Goal: Task Accomplishment & Management: Complete application form

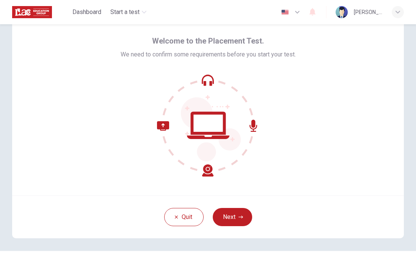
scroll to position [32, 0]
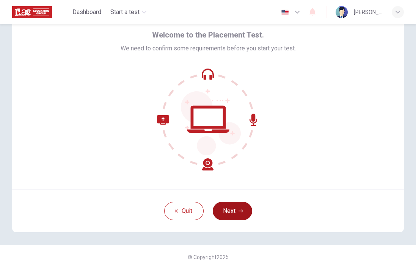
click at [232, 211] on button "Next" at bounding box center [232, 211] width 39 height 18
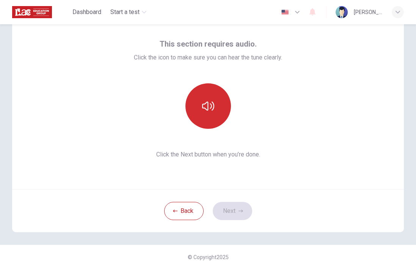
click at [200, 120] on button "button" at bounding box center [209, 106] width 46 height 46
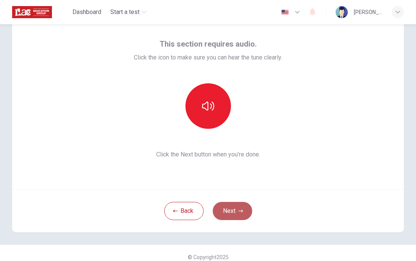
click at [238, 211] on button "Next" at bounding box center [232, 211] width 39 height 18
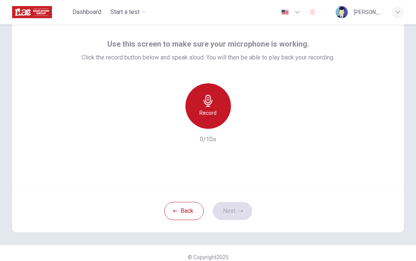
click at [219, 103] on div "Record" at bounding box center [209, 106] width 46 height 46
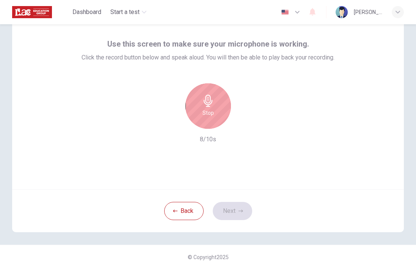
click at [206, 120] on div "Stop" at bounding box center [209, 106] width 46 height 46
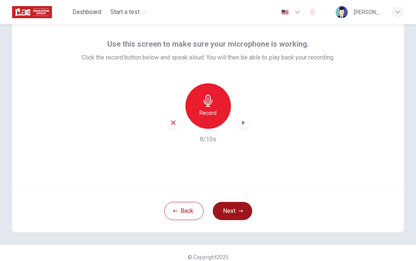
click at [233, 210] on button "Next" at bounding box center [232, 211] width 39 height 18
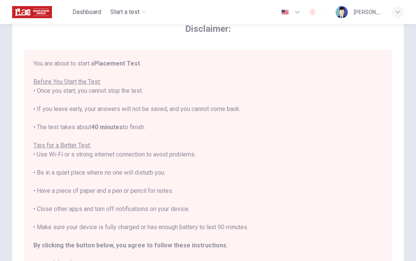
scroll to position [9, 0]
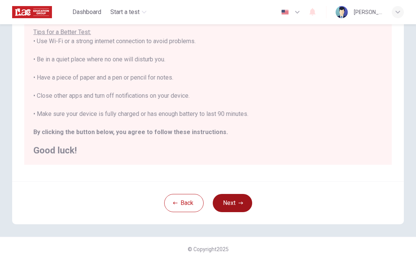
click at [235, 202] on button "Next" at bounding box center [232, 203] width 39 height 18
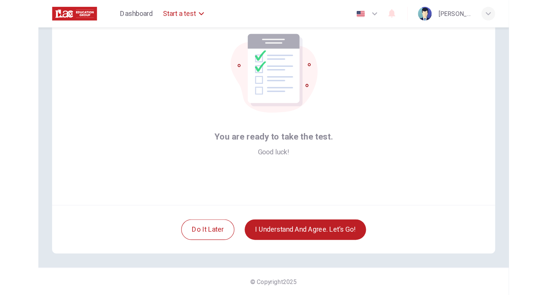
scroll to position [0, 0]
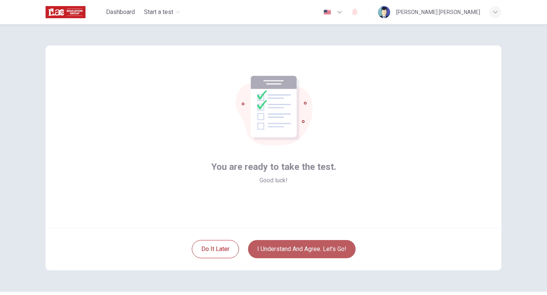
click at [288, 246] on button "I understand and agree. Let’s go!" at bounding box center [301, 249] width 107 height 18
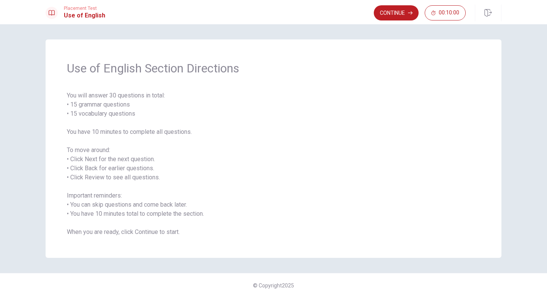
scroll to position [2, 0]
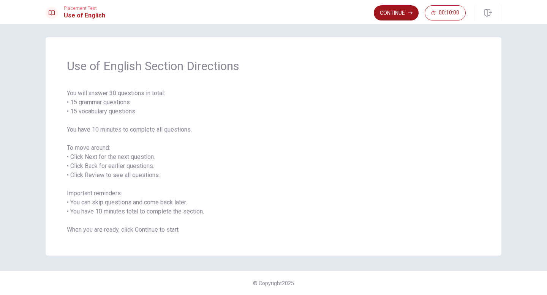
click at [385, 11] on button "Continue" at bounding box center [395, 12] width 45 height 15
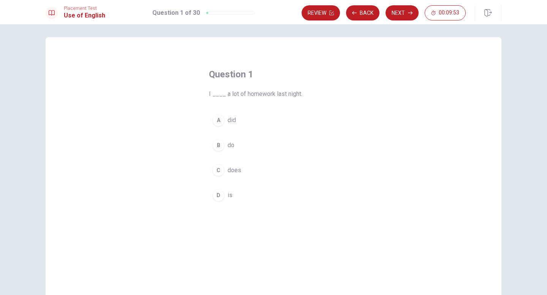
click at [221, 121] on div "A" at bounding box center [218, 120] width 12 height 12
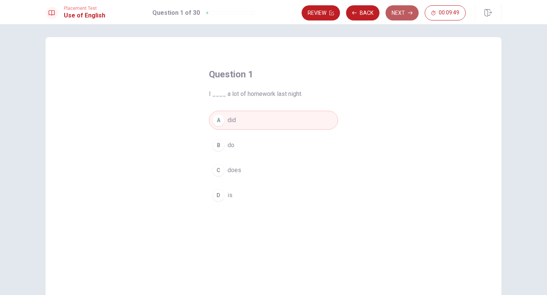
click at [404, 11] on button "Next" at bounding box center [401, 12] width 33 height 15
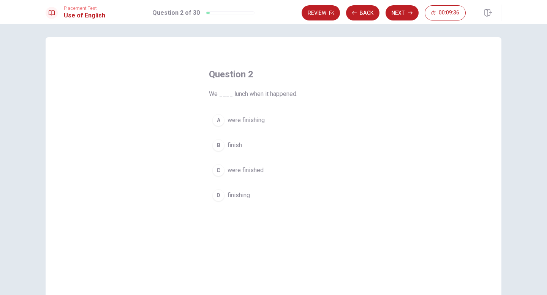
click at [221, 119] on div "A" at bounding box center [218, 120] width 12 height 12
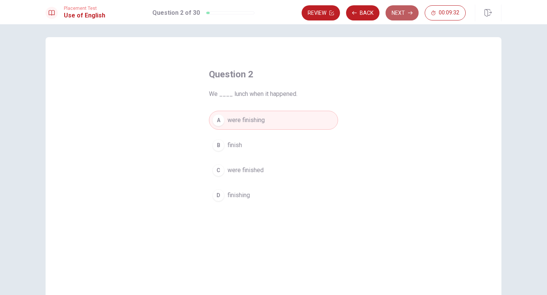
click at [397, 17] on button "Next" at bounding box center [401, 12] width 33 height 15
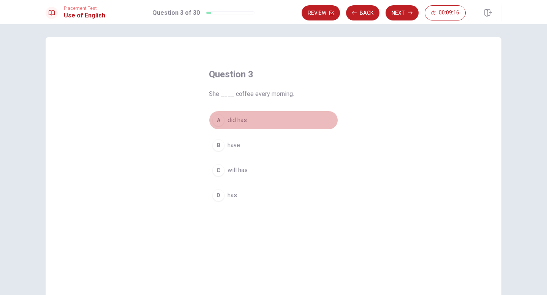
click at [219, 121] on div "A" at bounding box center [218, 120] width 12 height 12
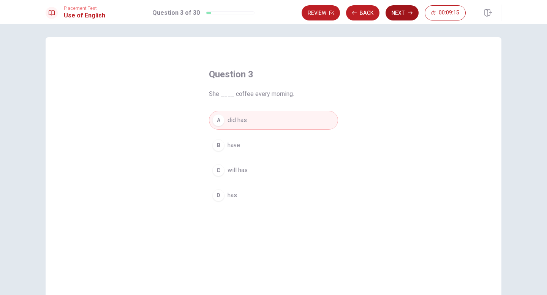
click at [411, 15] on icon "button" at bounding box center [410, 13] width 5 height 5
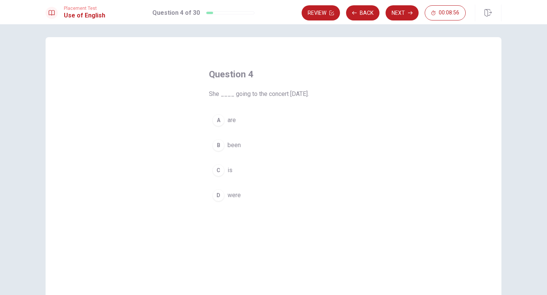
click at [218, 173] on div "C" at bounding box center [218, 170] width 12 height 12
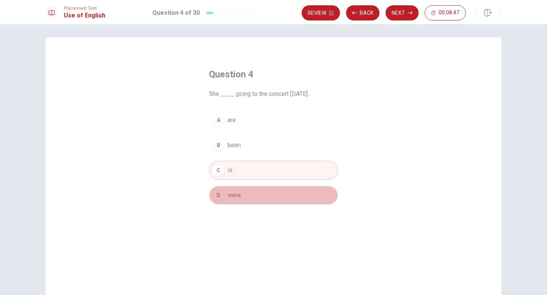
click at [226, 199] on button "D were" at bounding box center [273, 195] width 129 height 19
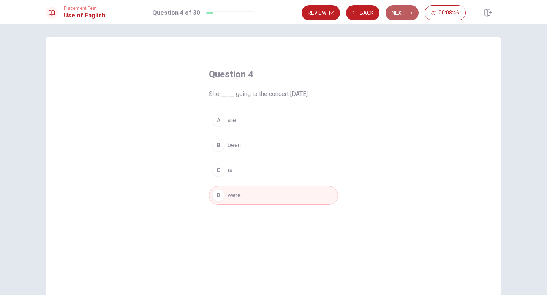
click at [400, 17] on button "Next" at bounding box center [401, 12] width 33 height 15
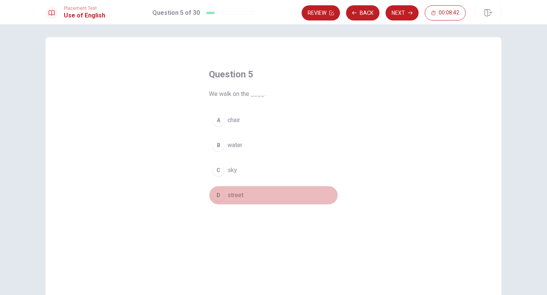
click at [222, 191] on div "D" at bounding box center [218, 195] width 12 height 12
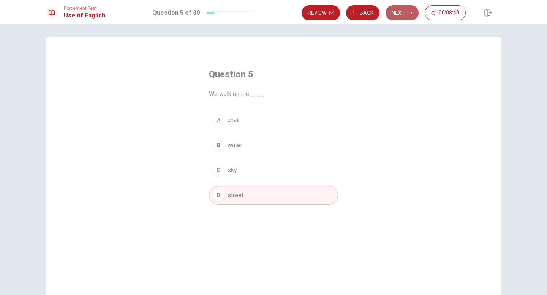
click at [405, 6] on button "Next" at bounding box center [401, 12] width 33 height 15
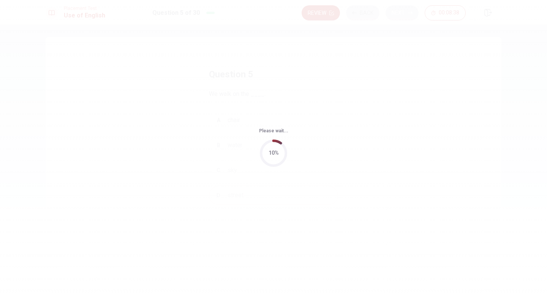
scroll to position [0, 0]
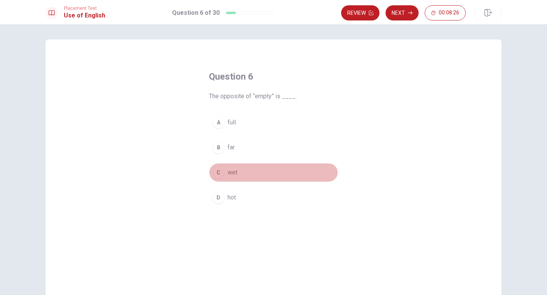
click at [216, 176] on div "C" at bounding box center [218, 173] width 12 height 12
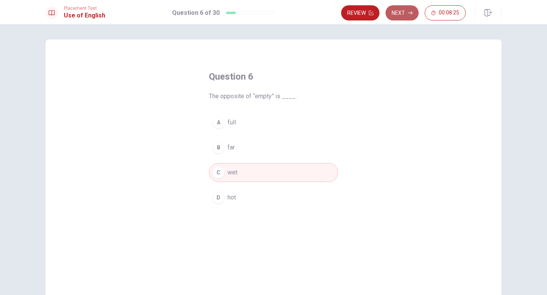
click at [406, 12] on button "Next" at bounding box center [401, 12] width 33 height 15
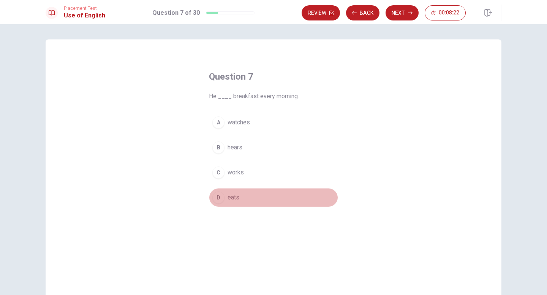
click at [223, 200] on div "D" at bounding box center [218, 198] width 12 height 12
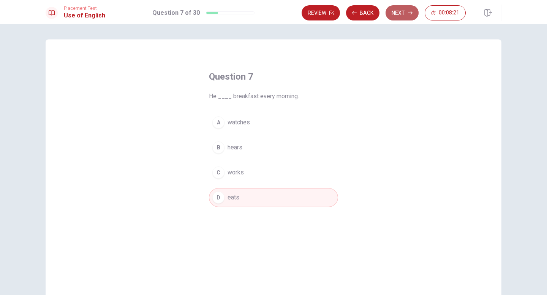
click at [412, 9] on button "Next" at bounding box center [401, 12] width 33 height 15
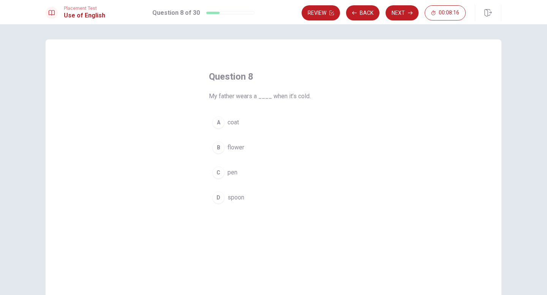
click at [226, 123] on button "A coat" at bounding box center [273, 122] width 129 height 19
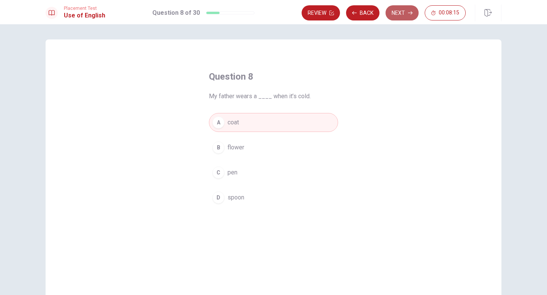
click at [398, 16] on button "Next" at bounding box center [401, 12] width 33 height 15
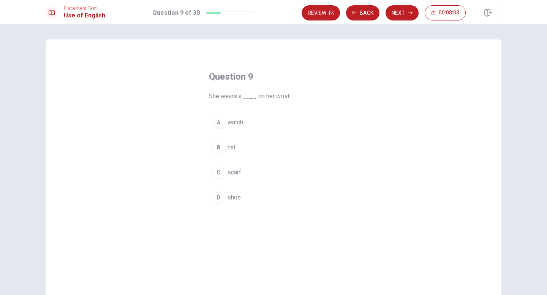
click at [218, 170] on div "C" at bounding box center [218, 173] width 12 height 12
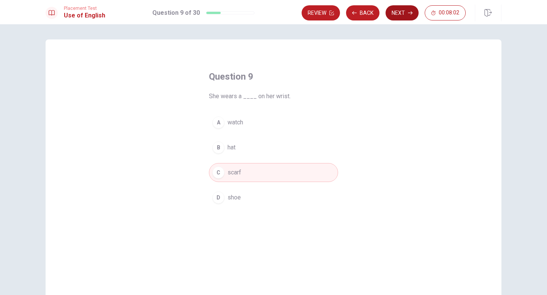
click at [403, 10] on button "Next" at bounding box center [401, 12] width 33 height 15
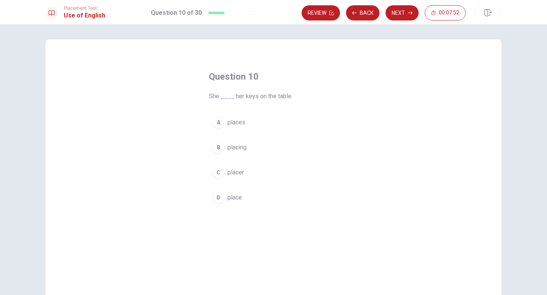
click at [219, 122] on div "A" at bounding box center [218, 123] width 12 height 12
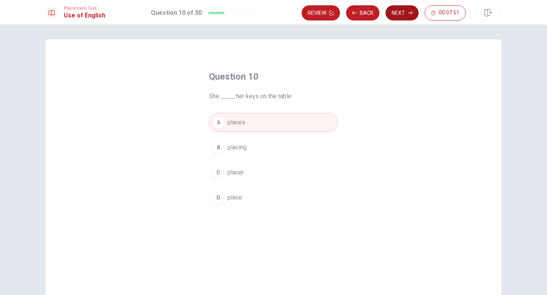
click at [406, 13] on button "Next" at bounding box center [401, 12] width 33 height 15
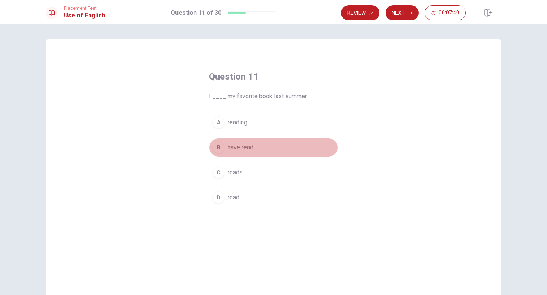
click at [250, 145] on span "have read" at bounding box center [240, 147] width 26 height 9
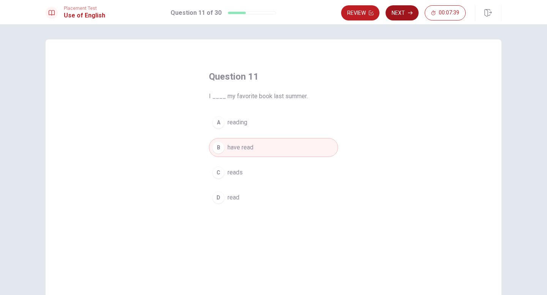
click at [415, 13] on button "Next" at bounding box center [401, 12] width 33 height 15
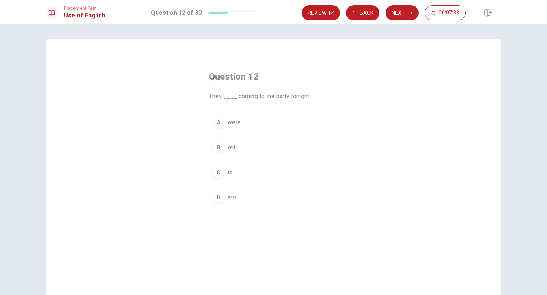
click at [225, 151] on button "B will" at bounding box center [273, 147] width 129 height 19
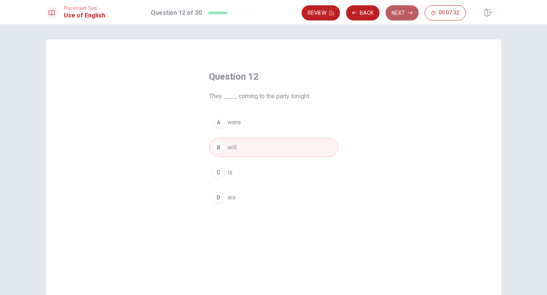
click at [399, 19] on button "Next" at bounding box center [401, 12] width 33 height 15
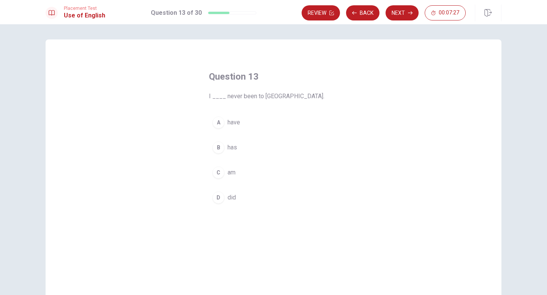
click at [238, 122] on span "have" at bounding box center [233, 122] width 13 height 9
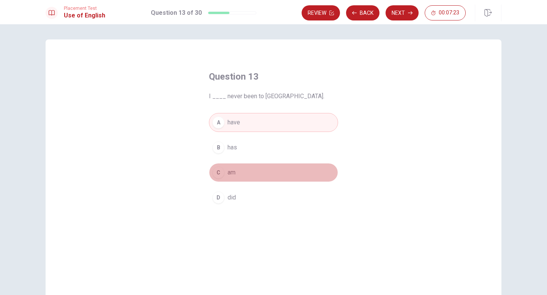
click at [230, 172] on span "am" at bounding box center [231, 172] width 8 height 9
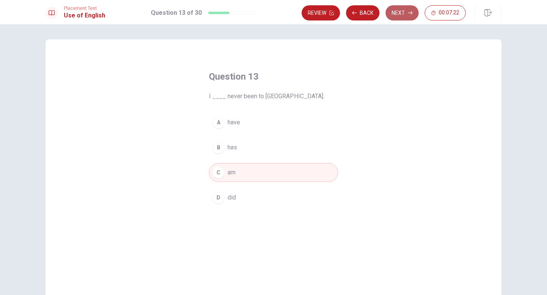
click at [413, 17] on button "Next" at bounding box center [401, 12] width 33 height 15
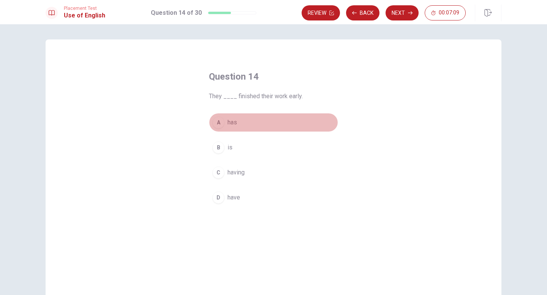
click at [245, 126] on button "A has" at bounding box center [273, 122] width 129 height 19
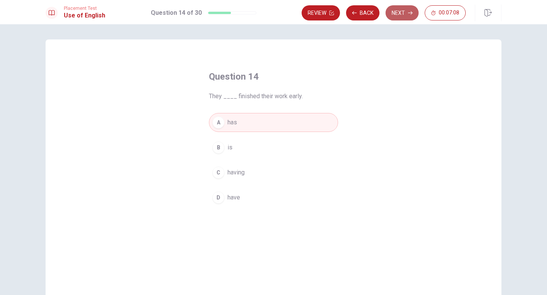
click at [411, 15] on icon "button" at bounding box center [410, 13] width 5 height 5
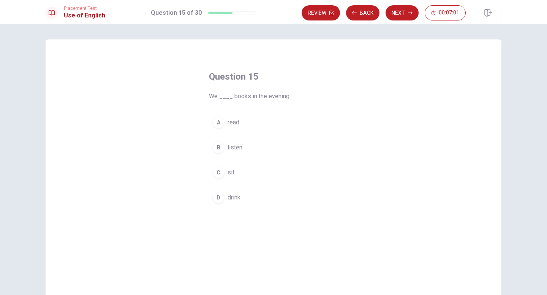
click at [250, 122] on button "A read" at bounding box center [273, 122] width 129 height 19
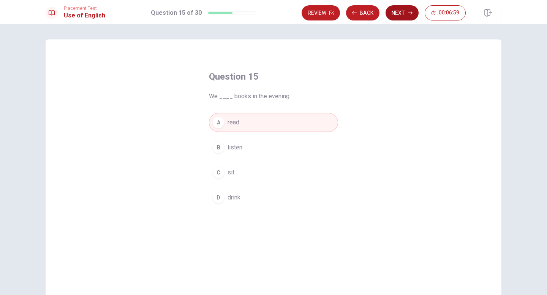
click at [403, 17] on button "Next" at bounding box center [401, 12] width 33 height 15
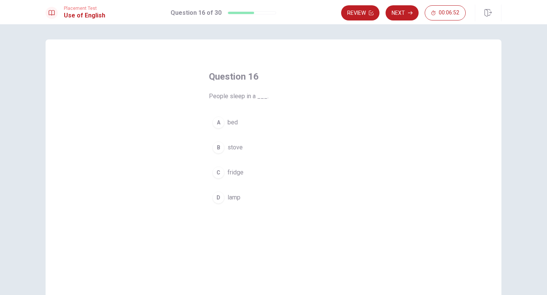
click at [228, 125] on span "bed" at bounding box center [232, 122] width 10 height 9
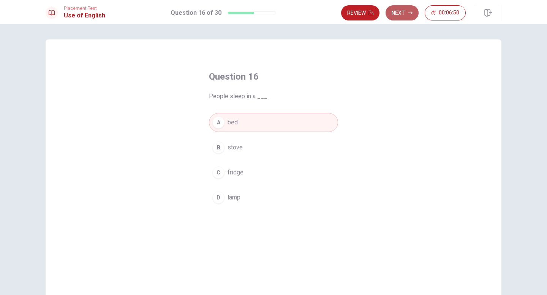
click at [397, 14] on button "Next" at bounding box center [401, 12] width 33 height 15
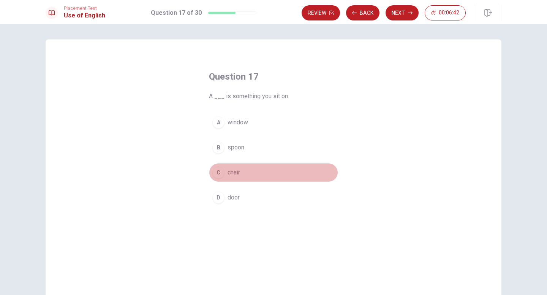
click at [243, 172] on button "C chair" at bounding box center [273, 172] width 129 height 19
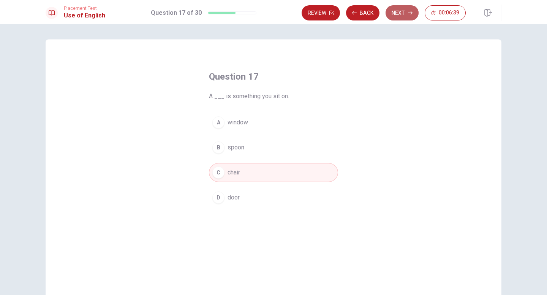
click at [407, 14] on button "Next" at bounding box center [401, 12] width 33 height 15
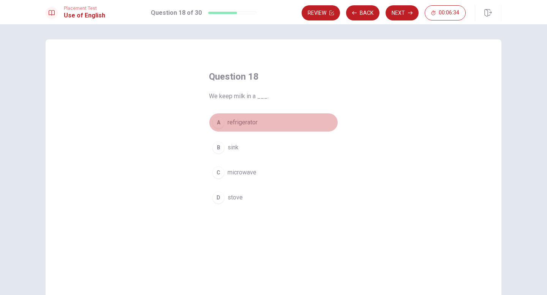
click at [257, 123] on span "refrigerator" at bounding box center [242, 122] width 30 height 9
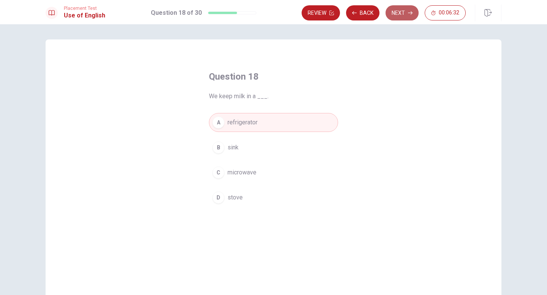
click at [403, 14] on button "Next" at bounding box center [401, 12] width 33 height 15
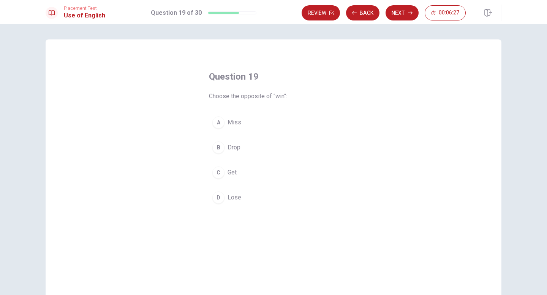
click at [228, 194] on span "Lose" at bounding box center [234, 197] width 14 height 9
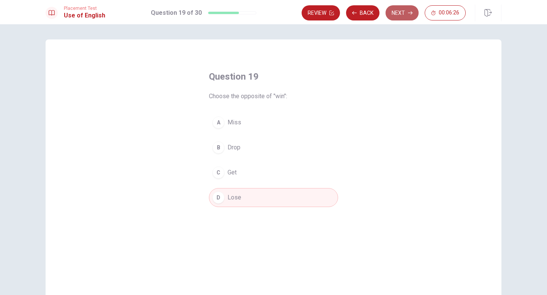
click at [403, 13] on button "Next" at bounding box center [401, 12] width 33 height 15
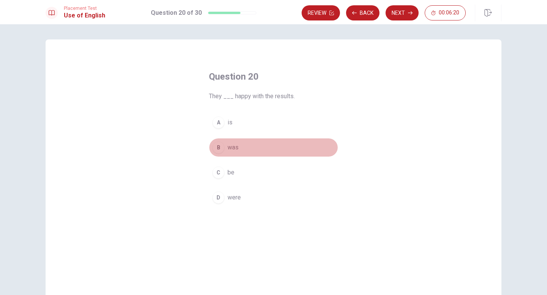
click at [233, 147] on span "was" at bounding box center [232, 147] width 11 height 9
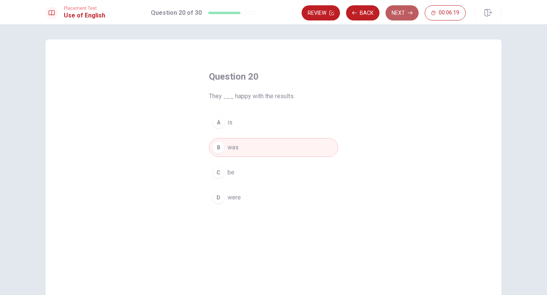
click at [406, 18] on button "Next" at bounding box center [401, 12] width 33 height 15
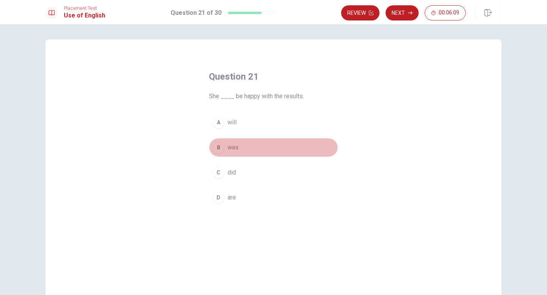
click at [240, 150] on button "B was" at bounding box center [273, 147] width 129 height 19
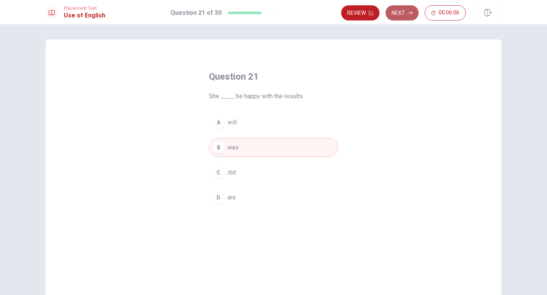
click at [401, 15] on button "Next" at bounding box center [401, 12] width 33 height 15
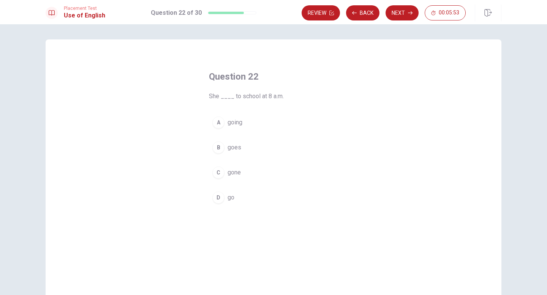
click at [237, 150] on span "goes" at bounding box center [234, 147] width 14 height 9
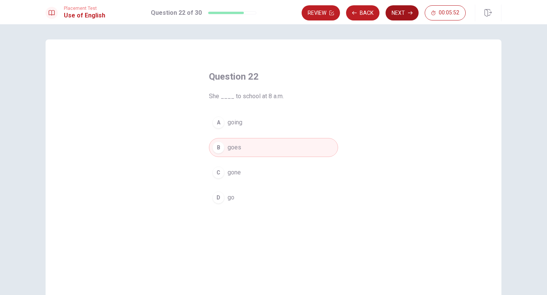
click at [398, 19] on button "Next" at bounding box center [401, 12] width 33 height 15
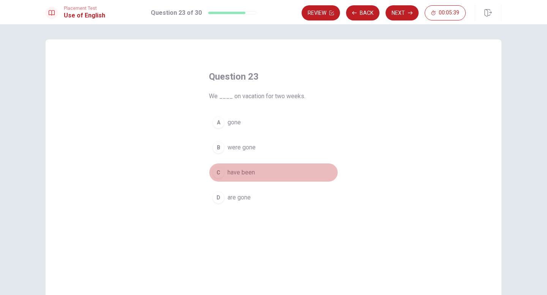
click at [243, 173] on span "have been" at bounding box center [240, 172] width 27 height 9
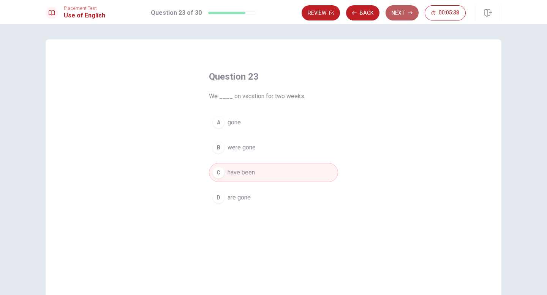
click at [397, 10] on button "Next" at bounding box center [401, 12] width 33 height 15
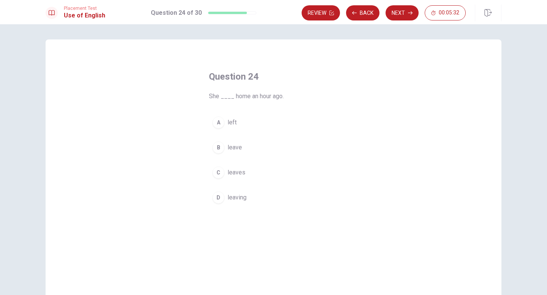
click at [235, 172] on span "leaves" at bounding box center [236, 172] width 18 height 9
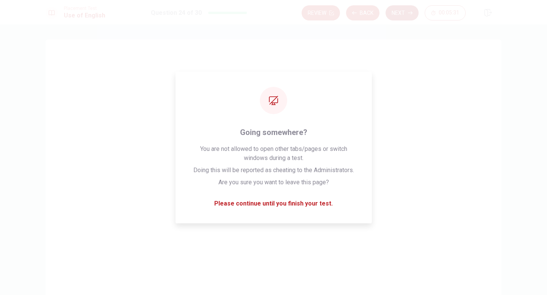
click at [407, 18] on button "Next" at bounding box center [401, 12] width 33 height 15
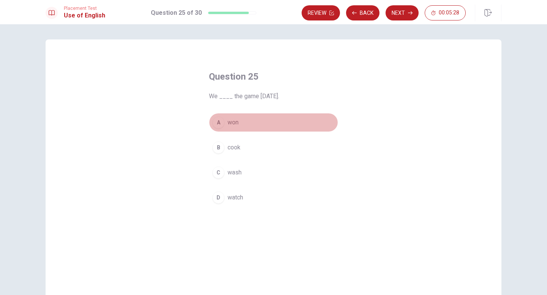
click at [235, 123] on span "won" at bounding box center [232, 122] width 11 height 9
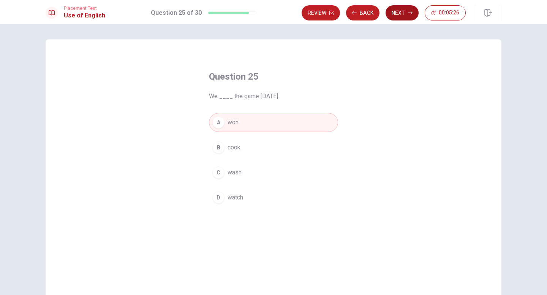
click at [403, 16] on button "Next" at bounding box center [401, 12] width 33 height 15
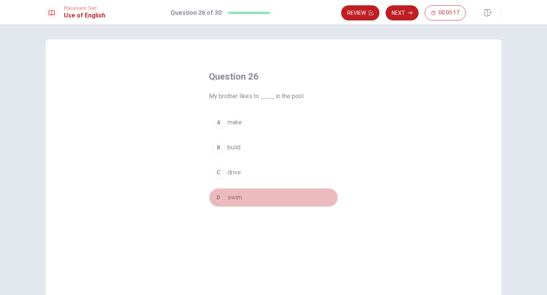
click at [243, 194] on button "D swim" at bounding box center [273, 197] width 129 height 19
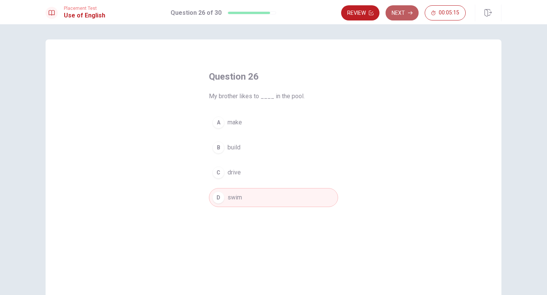
click at [407, 9] on button "Next" at bounding box center [401, 12] width 33 height 15
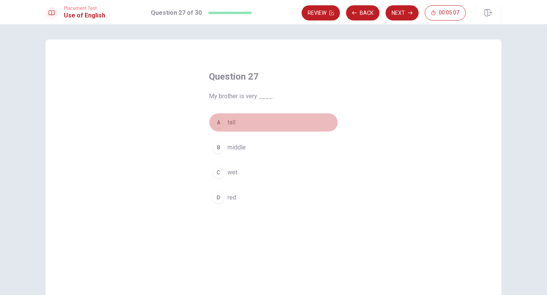
click at [228, 117] on button "A tall" at bounding box center [273, 122] width 129 height 19
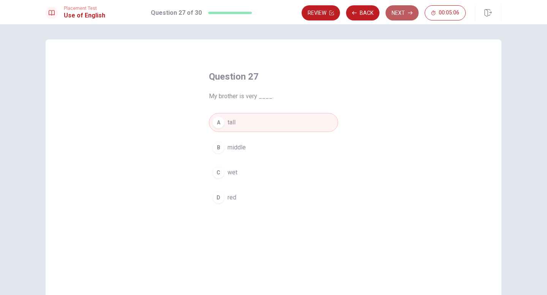
click at [406, 11] on button "Next" at bounding box center [401, 12] width 33 height 15
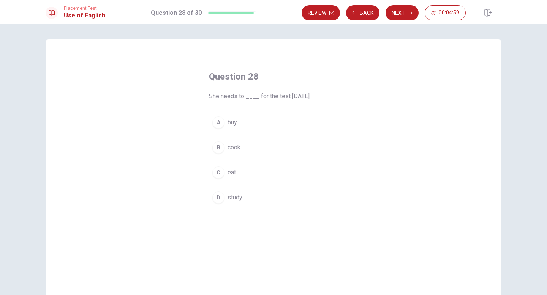
click at [229, 195] on span "study" at bounding box center [234, 197] width 15 height 9
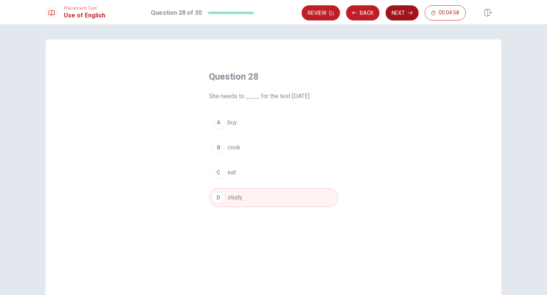
click at [402, 17] on button "Next" at bounding box center [401, 12] width 33 height 15
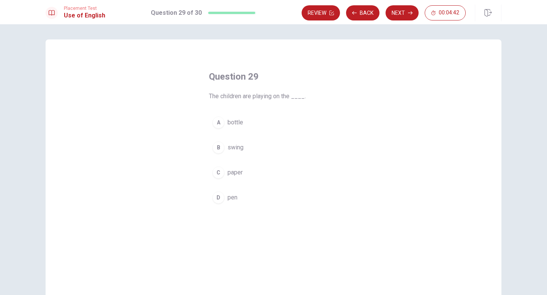
click at [236, 178] on button "C paper" at bounding box center [273, 172] width 129 height 19
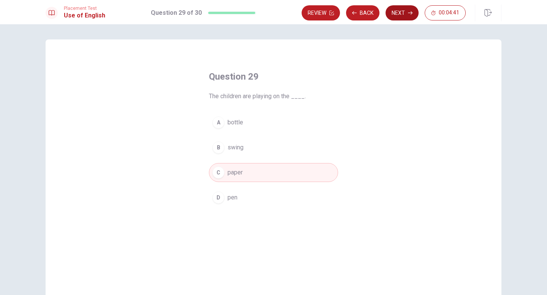
click at [404, 9] on button "Next" at bounding box center [401, 12] width 33 height 15
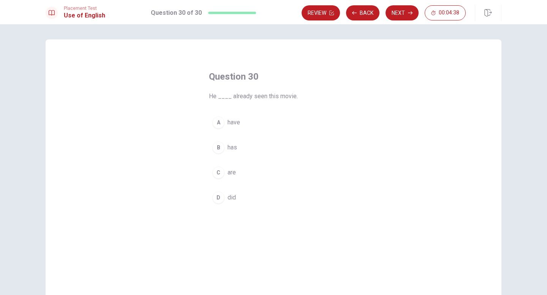
click at [227, 146] on button "B has" at bounding box center [273, 147] width 129 height 19
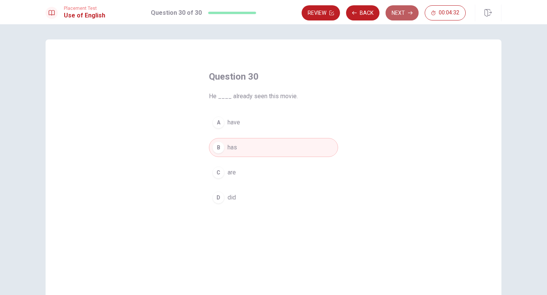
click at [410, 16] on button "Next" at bounding box center [401, 12] width 33 height 15
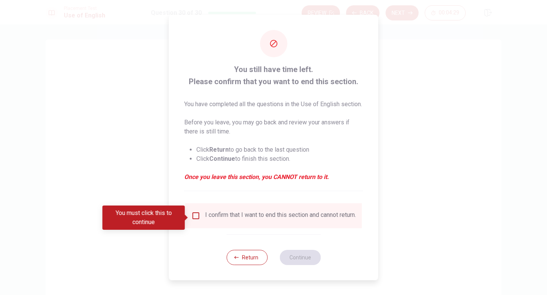
click at [192, 221] on input "You must click this to continue" at bounding box center [195, 215] width 9 height 9
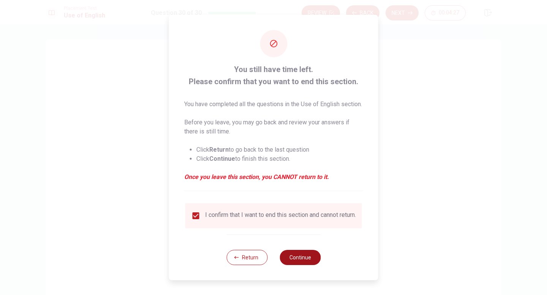
click at [303, 261] on button "Continue" at bounding box center [299, 257] width 41 height 15
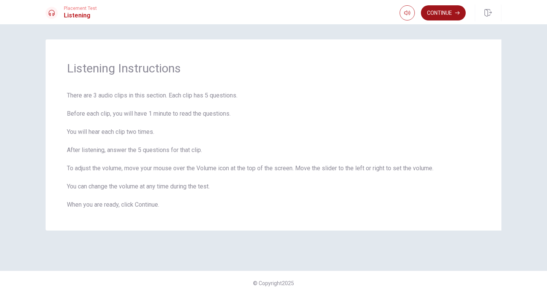
click at [416, 8] on button "Continue" at bounding box center [443, 12] width 45 height 15
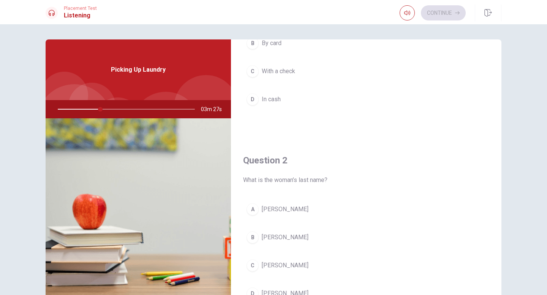
scroll to position [93, 0]
click at [258, 240] on button "[PERSON_NAME]" at bounding box center [366, 239] width 246 height 19
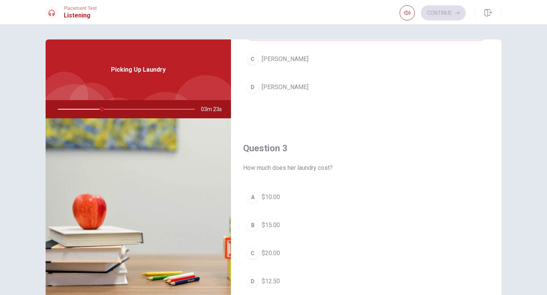
scroll to position [306, 0]
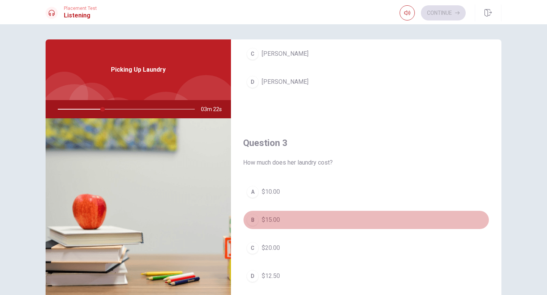
click at [255, 219] on div "B" at bounding box center [252, 220] width 12 height 12
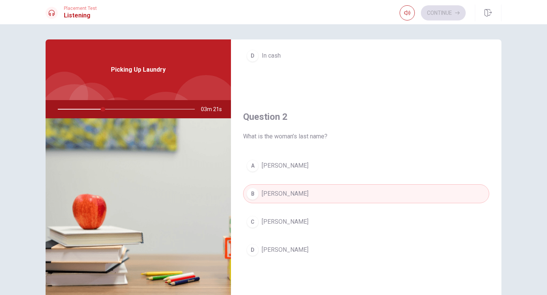
scroll to position [109, 0]
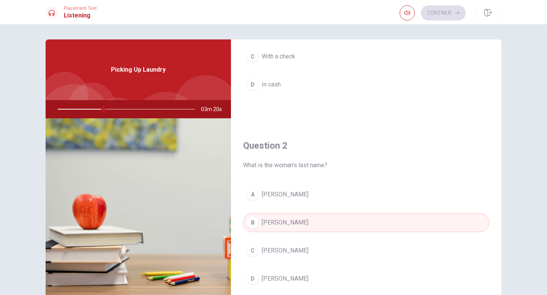
click at [265, 87] on span "In cash" at bounding box center [270, 84] width 19 height 9
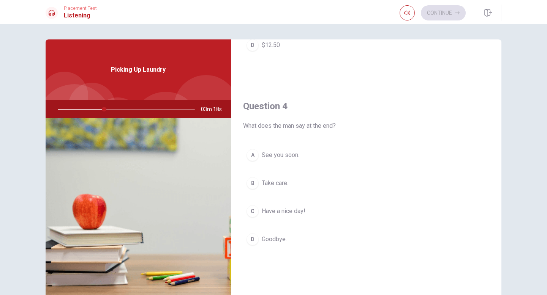
scroll to position [538, 0]
click at [276, 206] on span "Have a nice day!" at bounding box center [283, 210] width 44 height 9
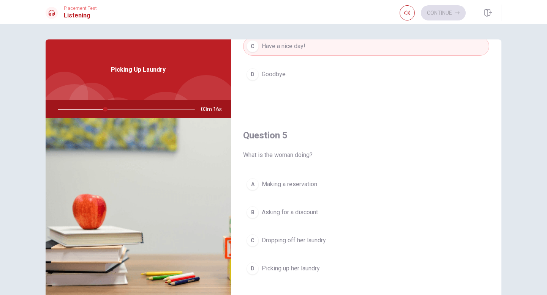
scroll to position [708, 0]
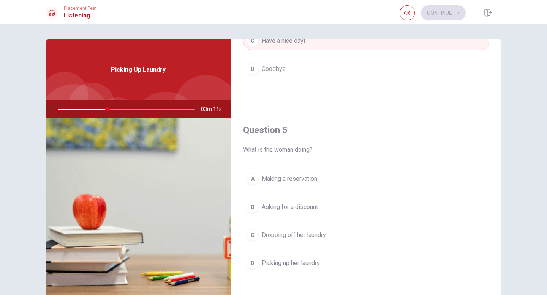
click at [280, 261] on span "Picking up her laundry" at bounding box center [290, 263] width 58 height 9
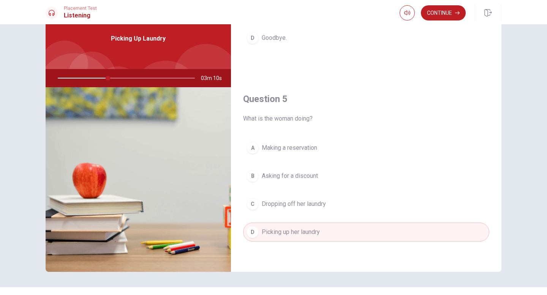
scroll to position [47, 0]
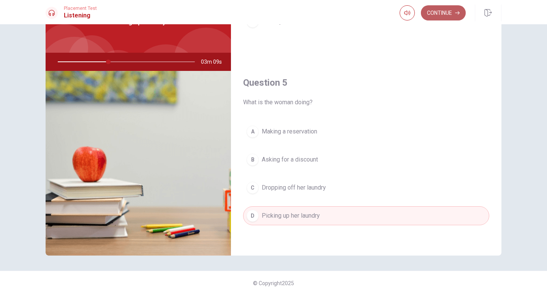
click at [416, 10] on button "Continue" at bounding box center [443, 12] width 45 height 15
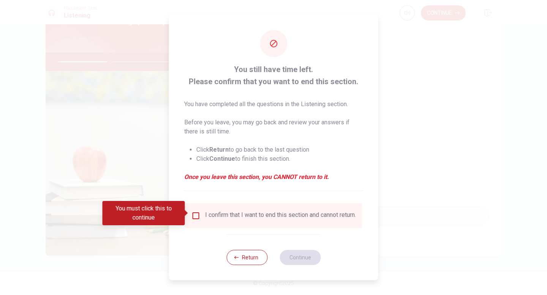
click at [196, 215] on input "You must click this to continue" at bounding box center [195, 215] width 9 height 9
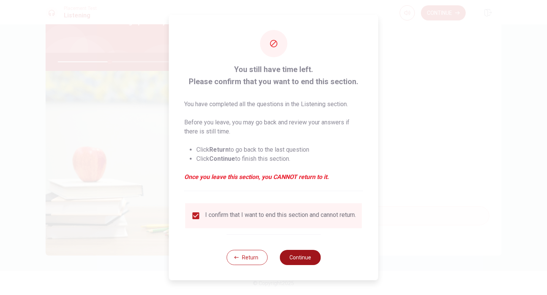
click at [300, 261] on button "Continue" at bounding box center [299, 257] width 41 height 15
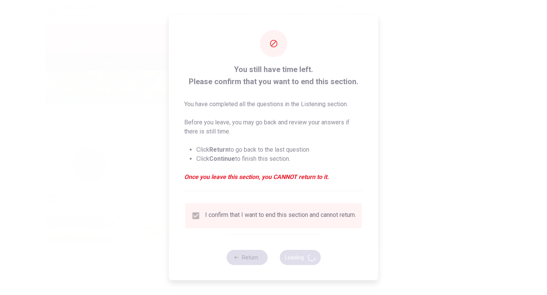
type input "39"
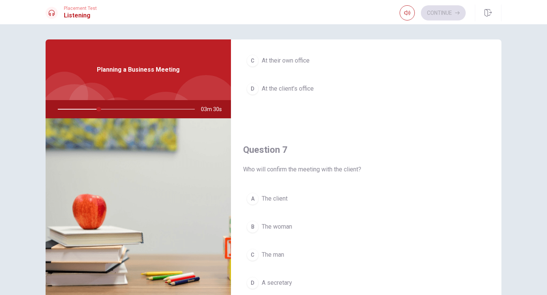
scroll to position [194, 0]
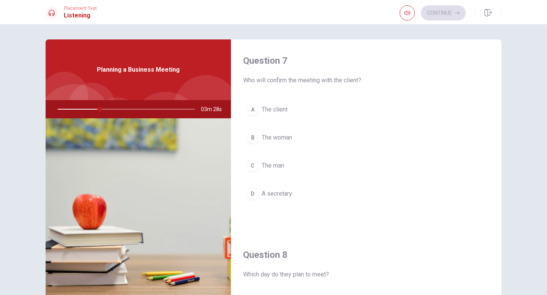
click at [252, 111] on div "A" at bounding box center [252, 110] width 12 height 12
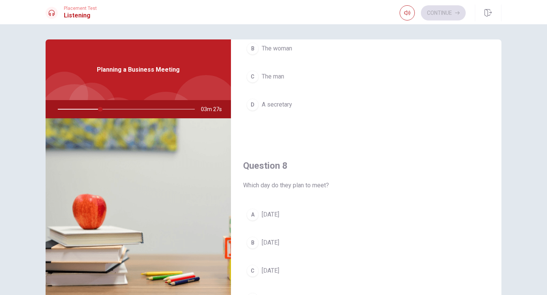
scroll to position [300, 0]
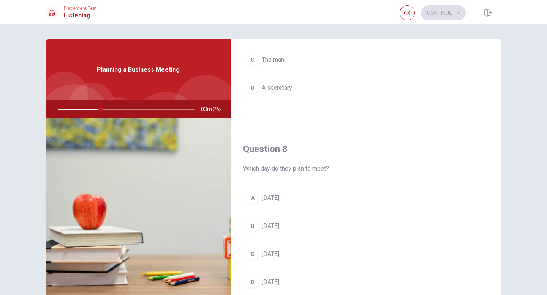
click at [255, 229] on div "B" at bounding box center [252, 226] width 12 height 12
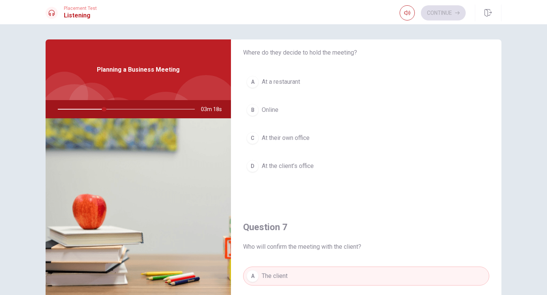
scroll to position [32, 0]
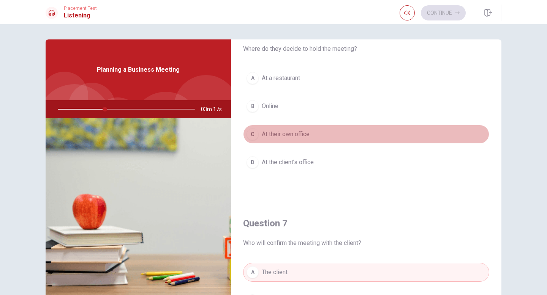
click at [274, 140] on button "C At their own office" at bounding box center [366, 134] width 246 height 19
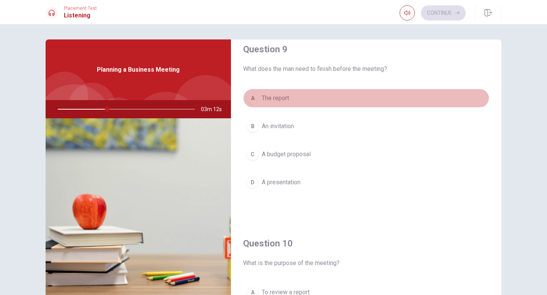
click at [267, 98] on span "The report" at bounding box center [274, 98] width 27 height 9
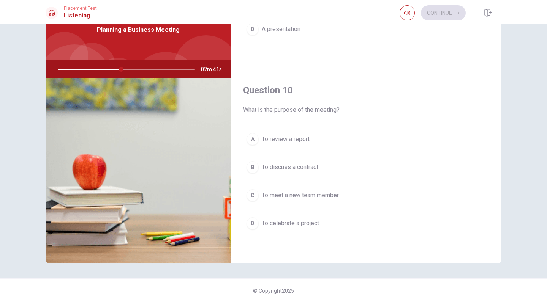
scroll to position [47, 0]
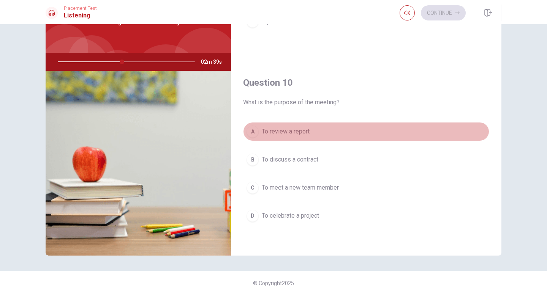
click at [260, 136] on button "A To review a report" at bounding box center [366, 131] width 246 height 19
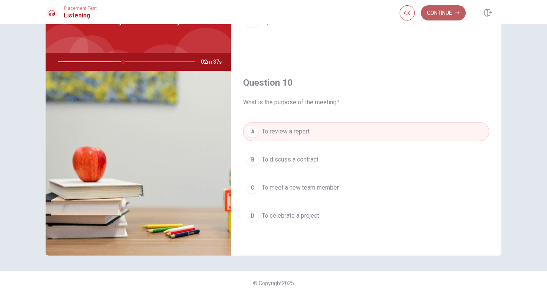
click at [416, 15] on button "Continue" at bounding box center [443, 12] width 45 height 15
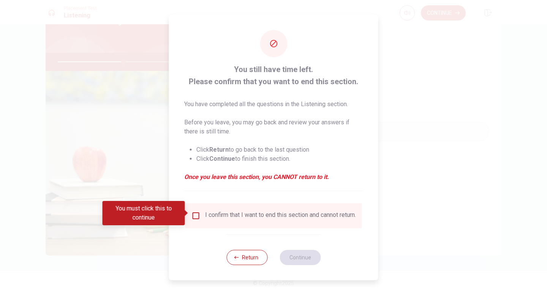
click at [195, 216] on input "You must click this to continue" at bounding box center [195, 215] width 9 height 9
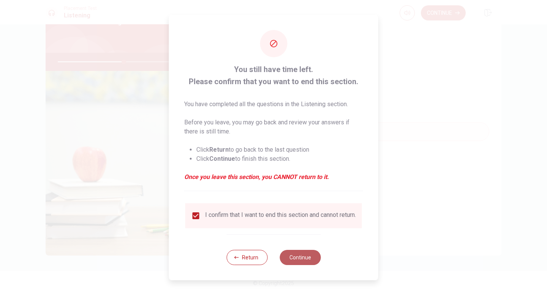
click at [303, 261] on button "Continue" at bounding box center [299, 257] width 41 height 15
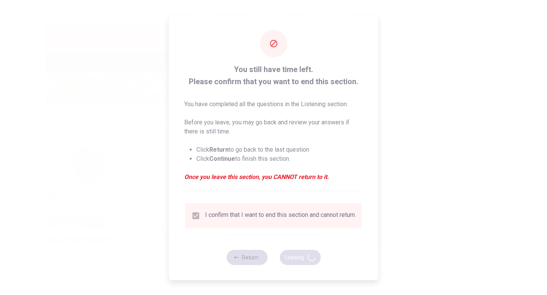
type input "49"
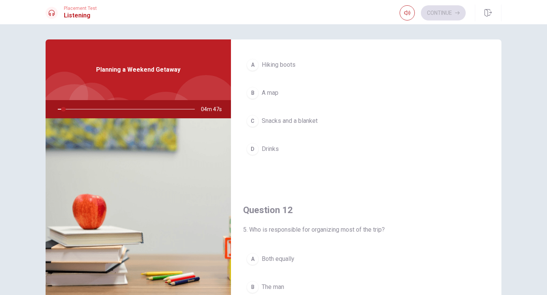
scroll to position [52, 0]
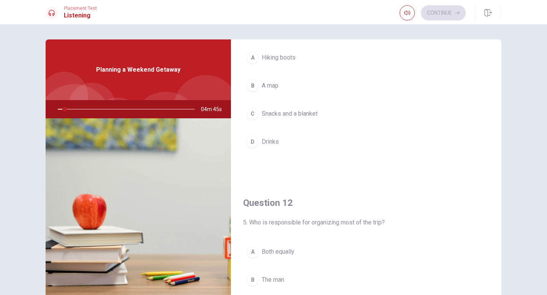
drag, startPoint x: 66, startPoint y: 110, endPoint x: 74, endPoint y: 109, distance: 8.1
click at [74, 109] on div at bounding box center [125, 109] width 152 height 18
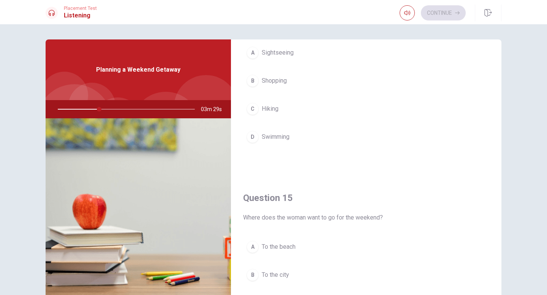
scroll to position [708, 0]
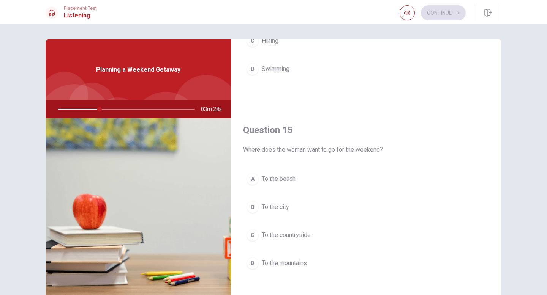
click at [252, 234] on div "C" at bounding box center [252, 235] width 12 height 12
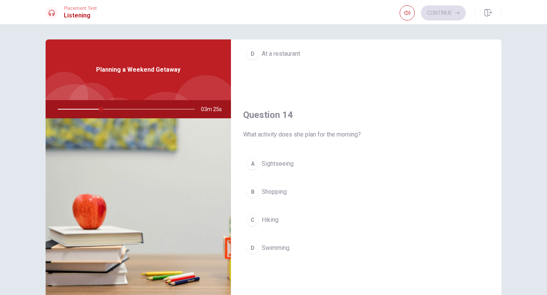
scroll to position [529, 0]
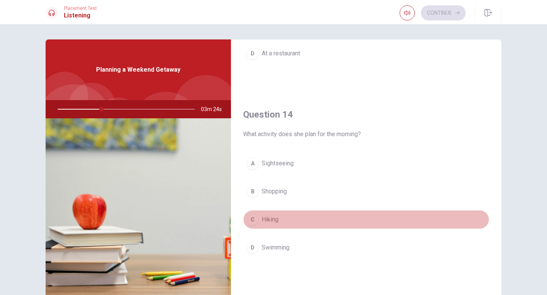
click at [255, 219] on div "C" at bounding box center [252, 220] width 12 height 12
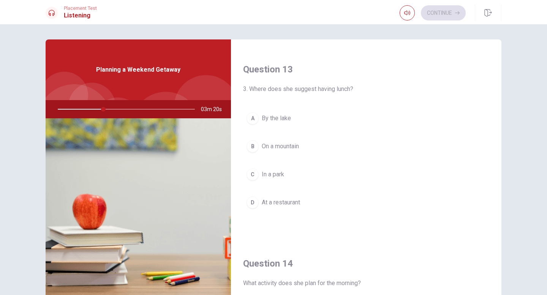
scroll to position [380, 0]
click at [279, 117] on span "By the lake" at bounding box center [275, 118] width 29 height 9
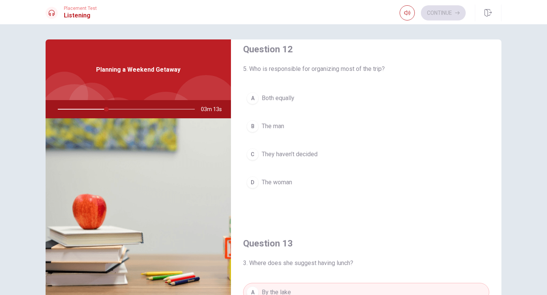
scroll to position [204, 0]
click at [265, 152] on span "They haven’t decided" at bounding box center [289, 156] width 56 height 9
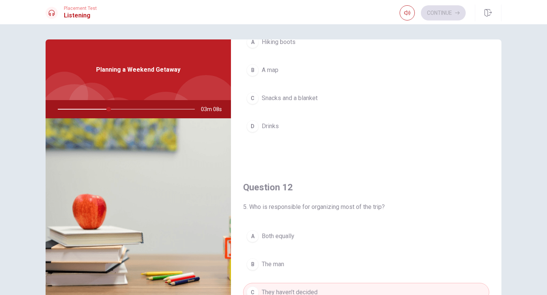
scroll to position [0, 0]
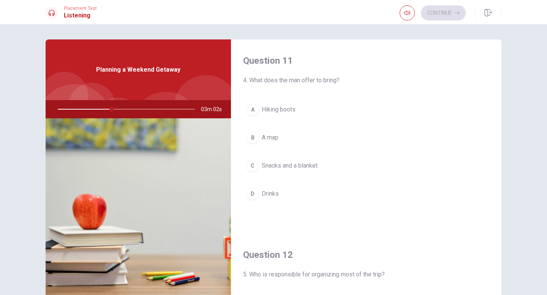
click at [279, 165] on span "Snacks and a blanket" at bounding box center [289, 165] width 56 height 9
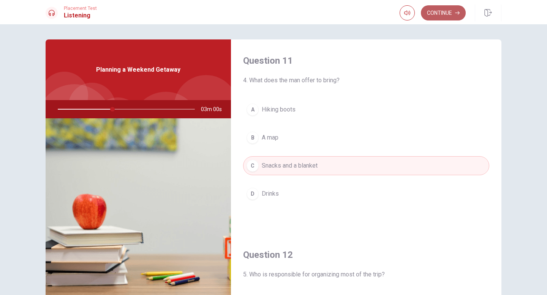
click at [416, 11] on button "Continue" at bounding box center [443, 12] width 45 height 15
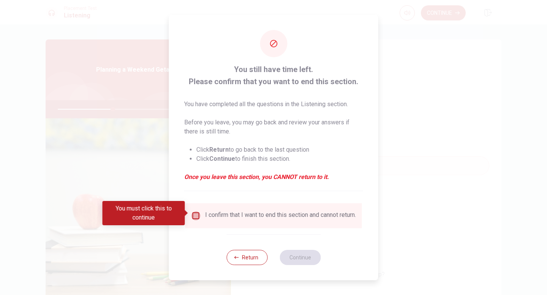
click at [193, 214] on input "You must click this to continue" at bounding box center [195, 215] width 9 height 9
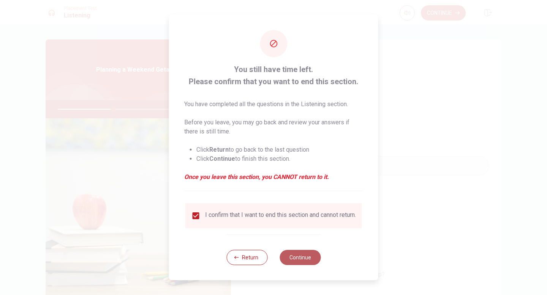
click at [293, 258] on button "Continue" at bounding box center [299, 257] width 41 height 15
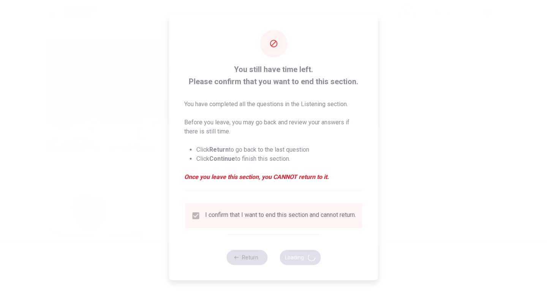
type input "42"
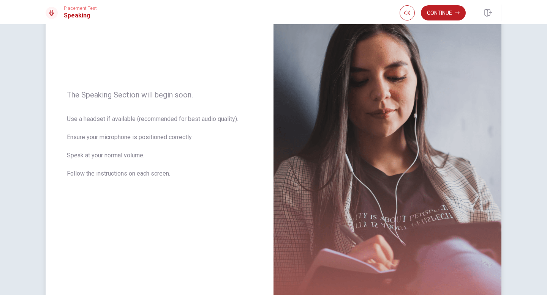
scroll to position [77, 0]
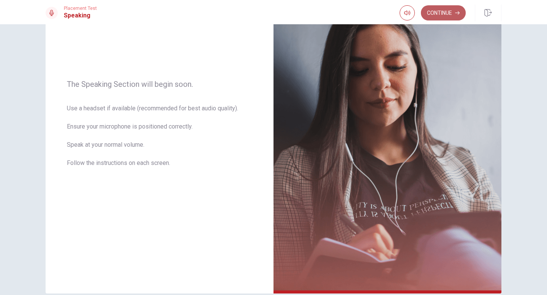
click at [416, 14] on button "Continue" at bounding box center [443, 12] width 45 height 15
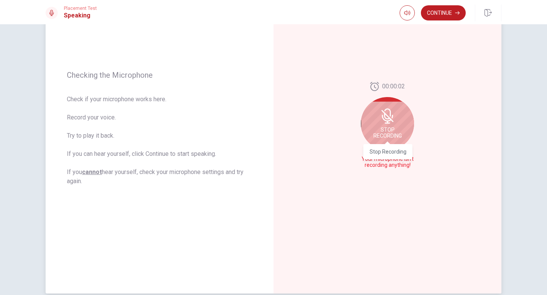
click at [379, 140] on div "Stop Recording" at bounding box center [387, 149] width 49 height 20
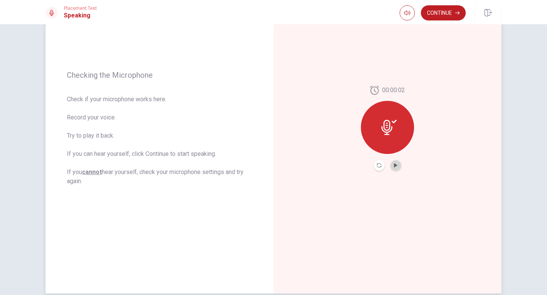
click at [399, 168] on button "Play Audio" at bounding box center [395, 165] width 11 height 11
click at [399, 168] on button "Pause Audio" at bounding box center [395, 165] width 11 height 11
click at [416, 6] on button "Continue" at bounding box center [443, 12] width 45 height 15
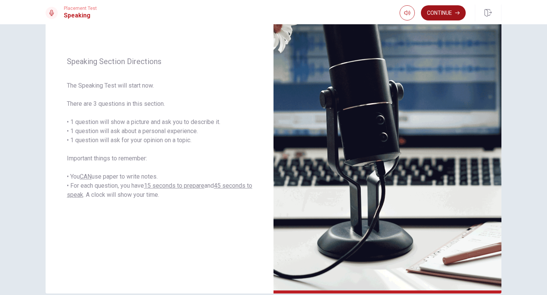
click at [416, 14] on button "Continue" at bounding box center [443, 12] width 45 height 15
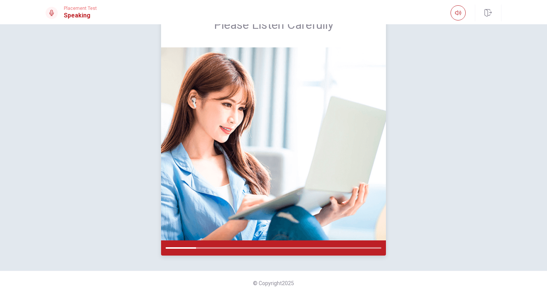
scroll to position [37, 0]
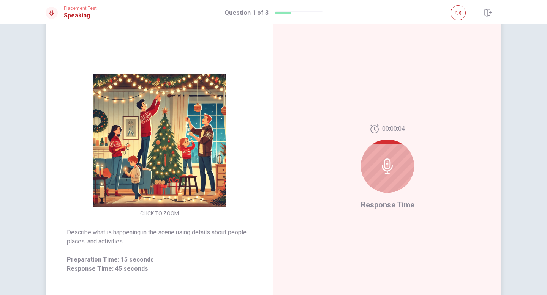
click at [369, 164] on div at bounding box center [387, 166] width 53 height 53
click at [377, 164] on div at bounding box center [387, 166] width 53 height 53
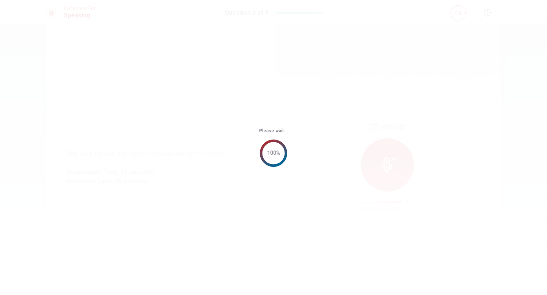
scroll to position [0, 0]
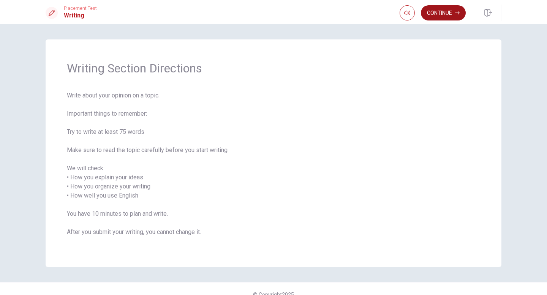
click at [416, 18] on button "Continue" at bounding box center [443, 12] width 45 height 15
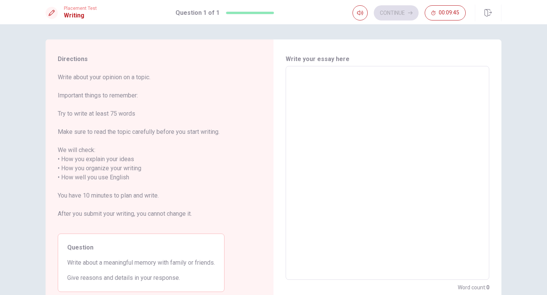
scroll to position [1, 0]
click at [317, 79] on textarea at bounding box center [387, 173] width 193 height 202
type textarea "I"
type textarea "x"
type textarea "Il"
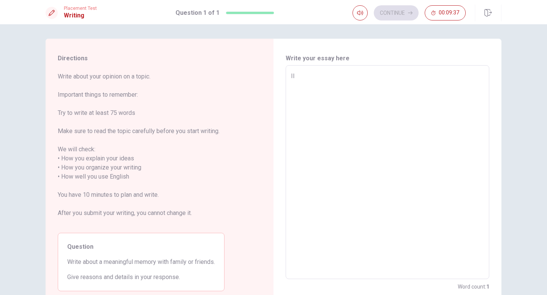
type textarea "x"
type textarea "Il"
type textarea "x"
type textarea "Il l"
type textarea "x"
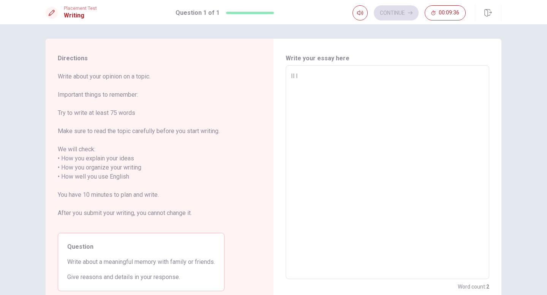
type textarea "Il la"
type textarea "x"
type textarea "Il las"
type textarea "x"
type textarea "Il last"
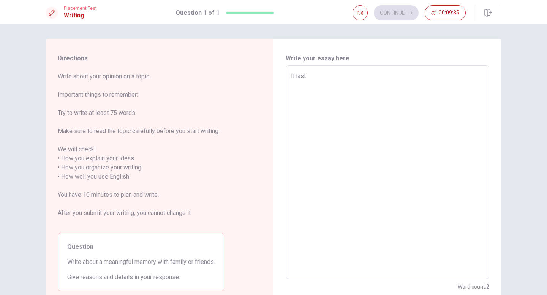
type textarea "x"
type textarea "Il last"
type textarea "x"
type textarea "Il last 3"
type textarea "x"
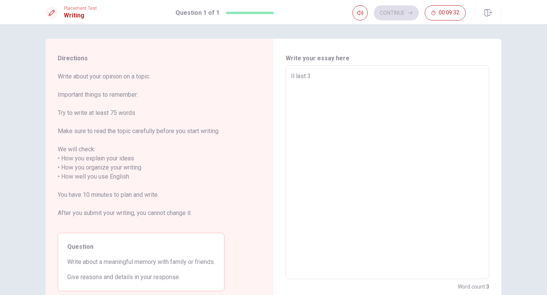
type textarea "Il last 3"
type textarea "x"
type textarea "Il last 3 y"
type textarea "x"
type textarea "Il last 3 ye"
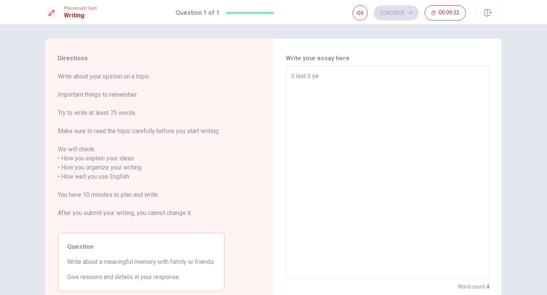
type textarea "x"
type textarea "Il last 3 yea"
type textarea "x"
type textarea "Il last 3 year"
type textarea "x"
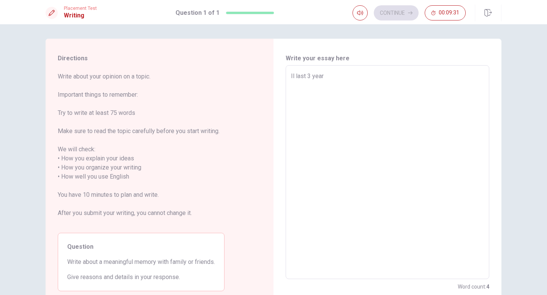
type textarea "Il last 3 years"
type textarea "x"
type textarea "Il last 3 years"
type textarea "x"
type textarea "Il last 3 years"
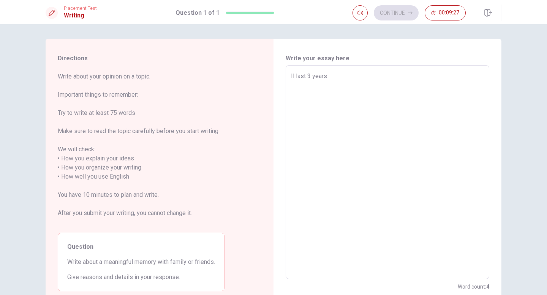
type textarea "x"
type textarea "Il last 3 years,"
type textarea "x"
type textarea "Il last 3 years,"
type textarea "x"
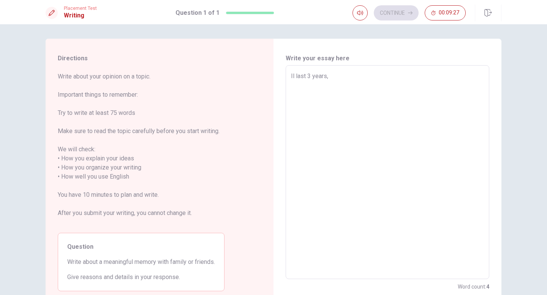
type textarea "Il last 3 years, i"
type textarea "x"
type textarea "Il last 3 years, i"
type textarea "x"
type textarea "Il last 3 years, i t"
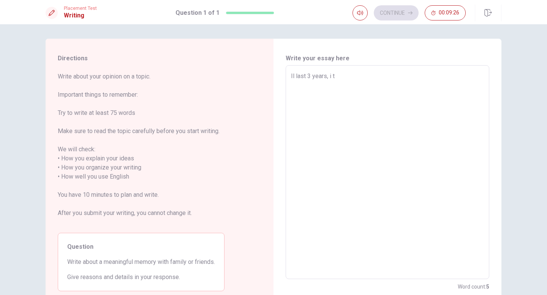
type textarea "x"
type textarea "Il last 3 years, i tr"
type textarea "x"
type textarea "Il last 3 years, i tra"
type textarea "x"
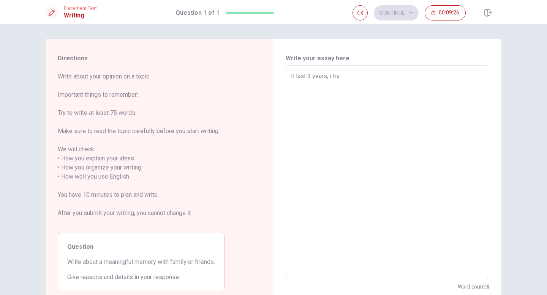
type textarea "Il last 3 years, i trav"
type textarea "x"
type textarea "Il last 3 years, i trave"
type textarea "x"
type textarea "Il last 3 years, i traveled"
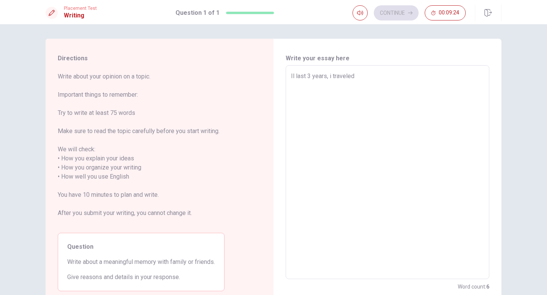
type textarea "x"
type textarea "Il last 3 years, i traveled a"
type textarea "x"
type textarea "Il last 3 years, i traveled a"
type textarea "x"
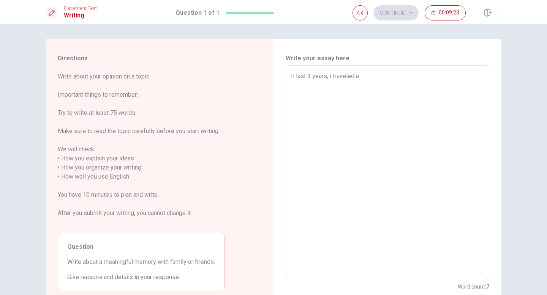
type textarea "Il last 3 years, i traveled a l"
type textarea "x"
type textarea "Il last 3 years, i traveled a lo"
type textarea "x"
type textarea "Il last 3 years, i traveled a lot"
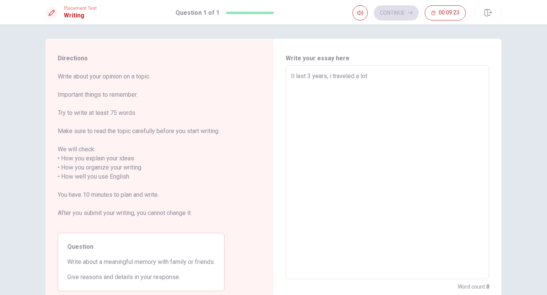
type textarea "x"
type textarea "Il last 3 years, i traveled a lot"
type textarea "x"
type textarea "Il last 3 years, i traveled a lot w"
type textarea "x"
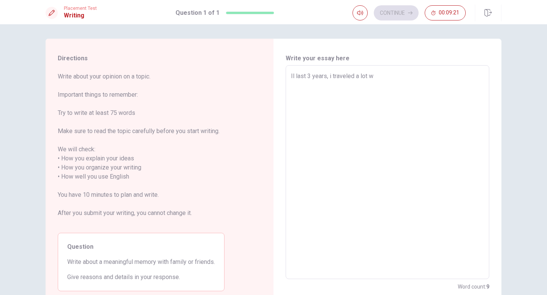
type textarea "Il last 3 years, i traveled a lot wi"
type textarea "x"
type textarea "Il last 3 years, i traveled a lot wit"
type textarea "x"
type textarea "Il last 3 years, i traveled a lot with"
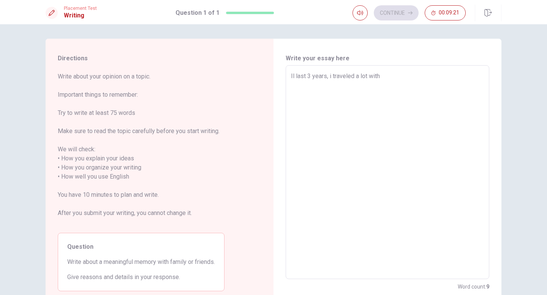
type textarea "x"
type textarea "Il last 3 years, i traveled a lot with"
type textarea "x"
type textarea "Il last 3 years, i traveled a lot with m"
type textarea "x"
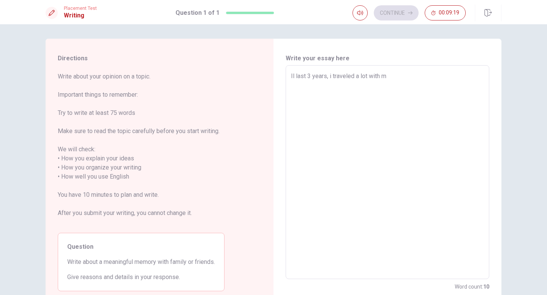
type textarea "Il last 3 years, i traveled a lot with my"
type textarea "x"
type textarea "Il last 3 years, i traveled a lot with my"
type textarea "x"
type textarea "Il last 3 years, i traveled a lot with my f"
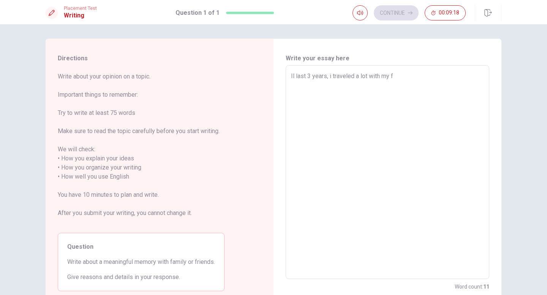
type textarea "x"
type textarea "Il last 3 years, i traveled a lot with my fa"
type textarea "x"
type textarea "Il last 3 years, i traveled a lot with my fam"
type textarea "x"
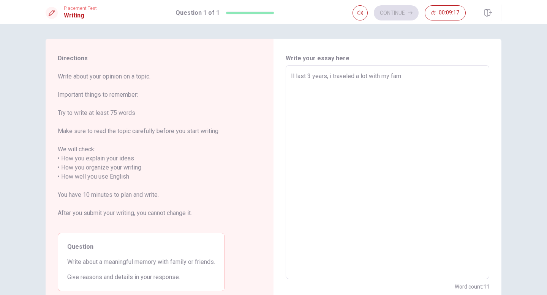
type textarea "Il last 3 years, i traveled a lot with my fama"
type textarea "x"
type textarea "Il last 3 years, i traveled a lot with my famam"
type textarea "x"
type textarea "Il last 3 years, i traveled a lot with my famami"
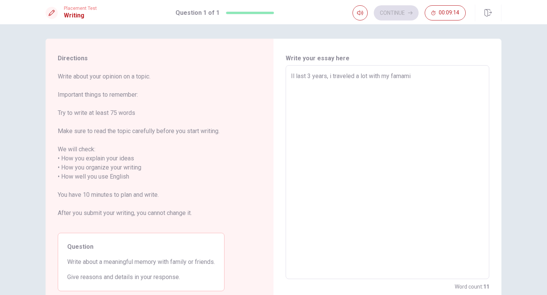
type textarea "x"
type textarea "Il last 3 years, i traveled a lot with my famamil"
type textarea "x"
type textarea "Il last 3 years, i traveled a lot with my famamili"
type textarea "x"
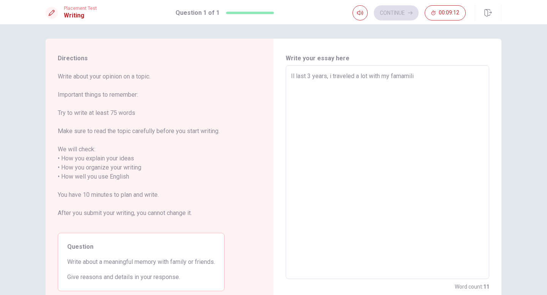
type textarea "Il last 3 years, i traveled a lot with my famamiliy"
type textarea "x"
type textarea "Il last 3 years, i traveled a lot with my famamiliy"
type textarea "x"
type textarea "Il last 3 years, i traveled a lot with my famamiliy a"
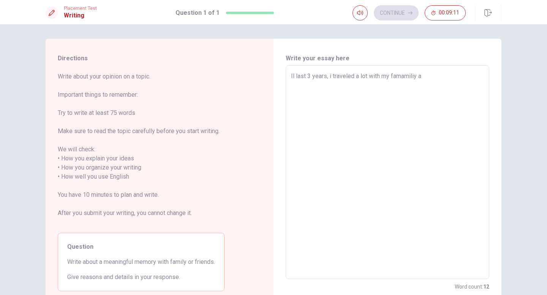
type textarea "x"
type textarea "Il last 3 years, i traveled a lot with my famamiliy an"
type textarea "x"
type textarea "Il last 3 years, i traveled a lot with my famamiliy and"
type textarea "x"
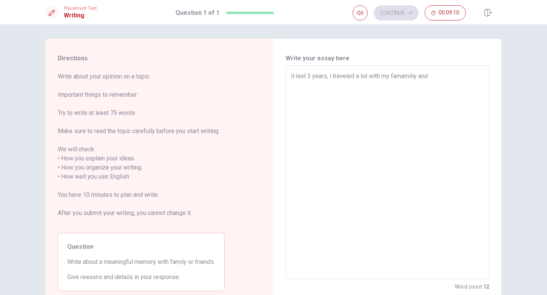
type textarea "Il last 3 years, i traveled a lot with my famamiliy and"
type textarea "x"
type textarea "Il last 3 years, i traveled a lot with my famamiliy and m"
type textarea "x"
type textarea "Il last 3 years, i traveled a lot with my famamiliy and my"
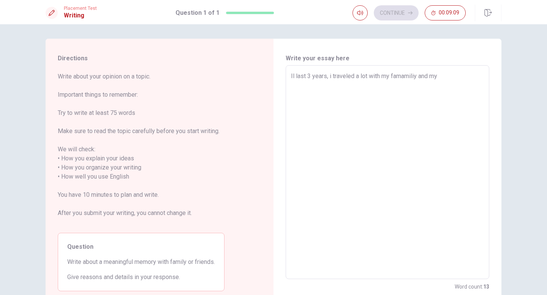
type textarea "x"
type textarea "Il last 3 years, i traveled a lot with my famamiliy and my"
type textarea "x"
type textarea "Il last 3 years, i traveled a lot with my famamiliy and my f"
type textarea "x"
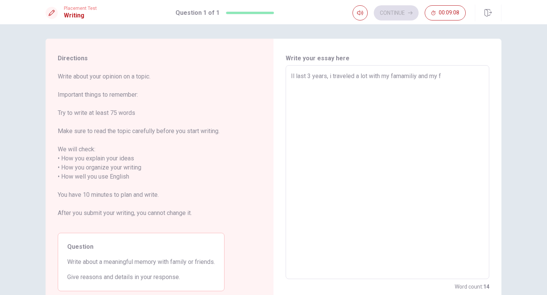
type textarea "Il last 3 years, i traveled a lot with my famamiliy and my fr"
type textarea "x"
type textarea "Il last 3 years, i traveled a lot with my famamiliy and my fri"
type textarea "x"
type textarea "Il last 3 years, i traveled a lot with my famamiliy and my frie"
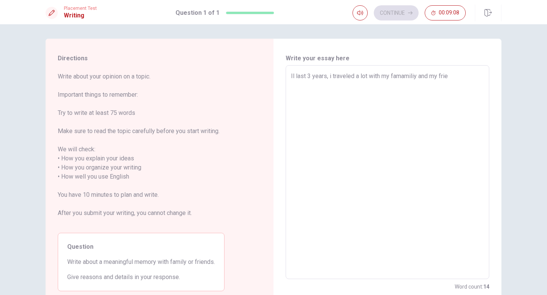
type textarea "x"
type textarea "Il last 3 years, i traveled a lot with my famamiliy and my frien"
type textarea "x"
type textarea "Il last 3 years, i traveled a lot with my famamiliy and my friend"
type textarea "x"
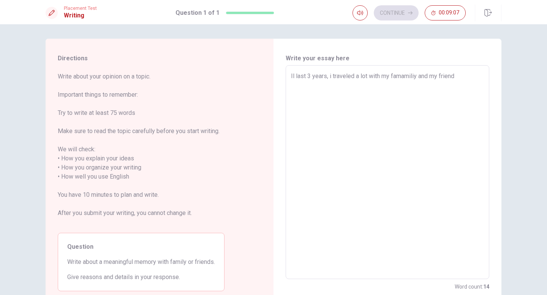
type textarea "Il last 3 years, i traveled a lot with my famamiliy and my friends"
type textarea "x"
type textarea "Il last 3 years, i traveled a lot with my famamiliy and my friends."
type textarea "x"
type textarea "Il last 3 years, i traveled a lot with my famamiliy and my friends."
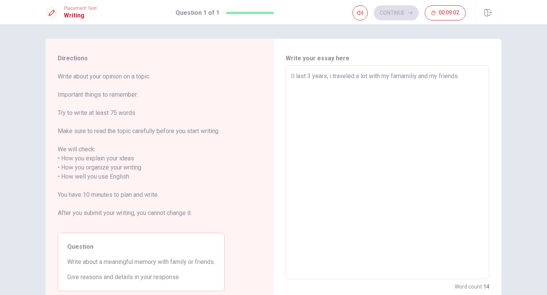
type textarea "x"
type textarea "Il last 3 years, i traveled a lot with my famamiliy and my friends. I"
type textarea "x"
type textarea "Il last 3 years, i traveled a lot with my famamiliy and my friends. I"
type textarea "x"
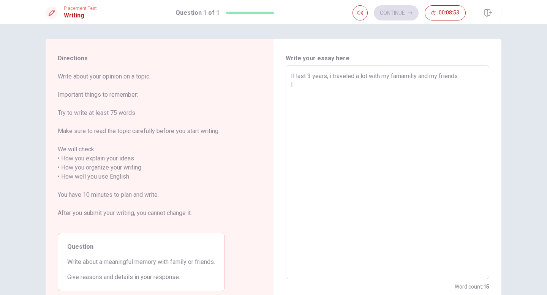
type textarea "Il last 3 years, i traveled a lot with my famamiliy and my friends. I w"
type textarea "x"
type textarea "Il last 3 years, i traveled a lot with my famamiliy and my friends. I we"
type textarea "x"
type textarea "Il last 3 years, i traveled a lot with my famamiliy and my friends. I wer"
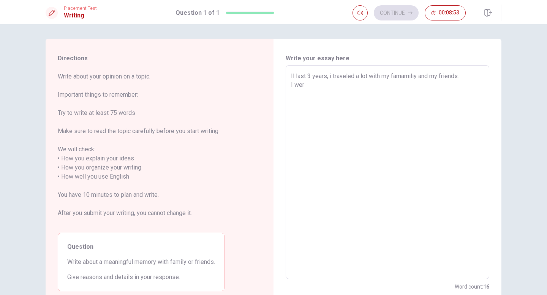
type textarea "x"
type textarea "Il last 3 years, i traveled a lot with my famamiliy and my friends. I were"
type textarea "x"
type textarea "Il last 3 years, i traveled a lot with my famamiliy and my friends. I were"
type textarea "x"
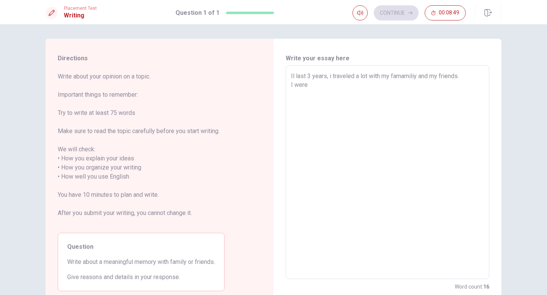
type textarea "Il last 3 years, i traveled a lot with my famamiliy and my friends. I were i"
type textarea "x"
type textarea "Il last 3 years, i traveled a lot with my famamiliy and my friends. I were in"
type textarea "x"
type textarea "Il last 3 years, i traveled a lot with my famamiliy and my friends. I were in"
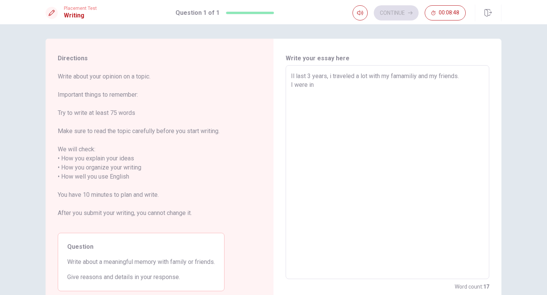
type textarea "x"
type textarea "Il last 3 years, i traveled a lot with my famamiliy and my friends. I were in P"
type textarea "x"
type textarea "Il last 3 years, i traveled a lot with my famamiliy and my friends. I were in […"
type textarea "x"
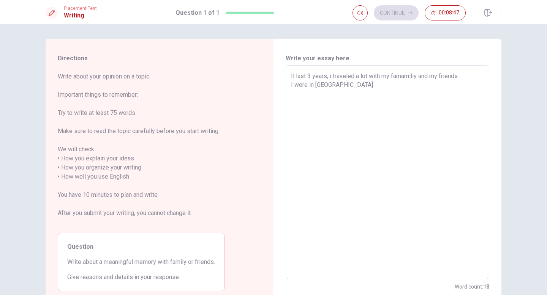
type textarea "Il last 3 years, i traveled a lot with my famamiliy and my friends. I were in P…"
type textarea "x"
type textarea "Il last 3 years, i traveled a lot with my famamiliy and my friends. I were in […"
type textarea "x"
type textarea "Il last 3 years, i traveled a lot with my famamiliy and my friends. I were in […"
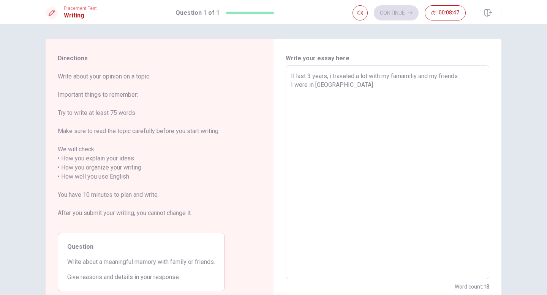
type textarea "x"
type textarea "Il last 3 years, i traveled a lot with my famamiliy and my friends. I were in […"
type textarea "x"
type textarea "Il last 3 years, i traveled a lot with my famamiliy and my friends. I were in […"
type textarea "x"
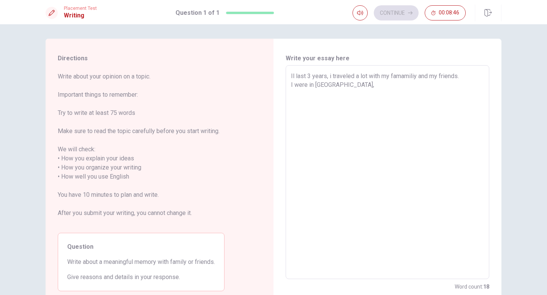
type textarea "Il last 3 years, i traveled a lot with my famamiliy and my friends. I were in […"
type textarea "x"
type textarea "Il last 3 years, i traveled a lot with my famamiliy and my friends. I were in […"
type textarea "x"
type textarea "Il last 3 years, i traveled a lot with my famamiliy and my friends. I were in […"
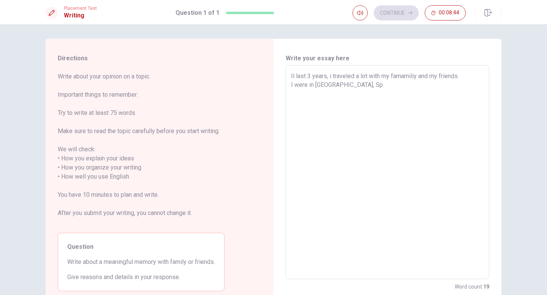
type textarea "x"
type textarea "Il last 3 years, i traveled a lot with my famamiliy and my friends. I were in […"
type textarea "x"
type textarea "Il last 3 years, i traveled a lot with my famamiliy and my friends. I were in […"
type textarea "x"
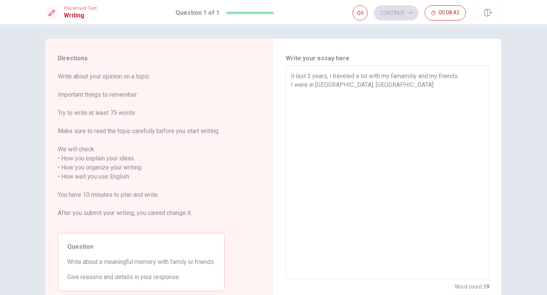
type textarea "Il last 3 years, i traveled a lot with my famamiliy and my friends. I were in […"
type textarea "x"
type textarea "Il last 3 years, i traveled a lot with my famamiliy and my friends. I were in […"
type textarea "x"
type textarea "Il last 3 years, i traveled a lot with my famamiliy and my friends. I were in […"
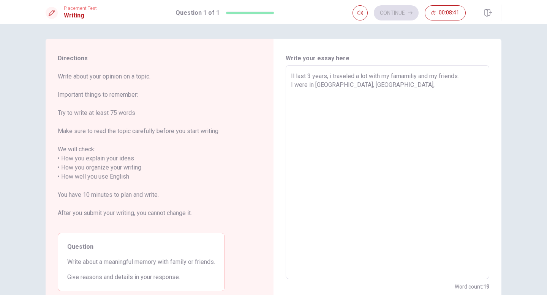
type textarea "x"
type textarea "Il last 3 years, i traveled a lot with my famamiliy and my friends. I were in […"
type textarea "x"
type textarea "Il last 3 years, i traveled a lot with my famamiliy and my friends. I were in […"
type textarea "x"
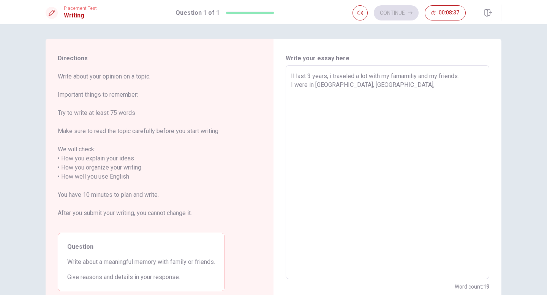
type textarea "Il last 3 years, i traveled a lot with my famamiliy and my friends. I were in […"
type textarea "x"
type textarea "Il last 3 years, i traveled a lot with my famamiliy and my friends. I were in […"
type textarea "x"
type textarea "Il last 3 years, i traveled a lot with my famamiliy and my friends. I were in […"
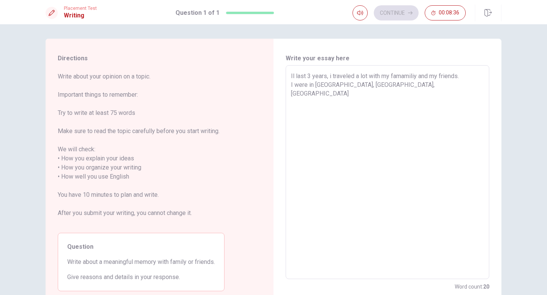
type textarea "x"
type textarea "Il last 3 years, i traveled a lot with my famamiliy and my friends. I were in […"
type textarea "x"
type textarea "Il last 3 years, i traveled a lot with my famamiliy and my friends. I were in […"
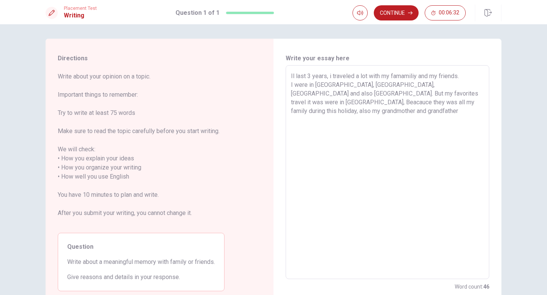
click at [381, 102] on textarea "Il last 3 years, i traveled a lot with my famamiliy and my friends. I were in […" at bounding box center [387, 173] width 193 height 202
click at [416, 104] on textarea "Il last 3 years, i traveled a lot with my famamiliy and my friends. I were in […" at bounding box center [387, 173] width 193 height 202
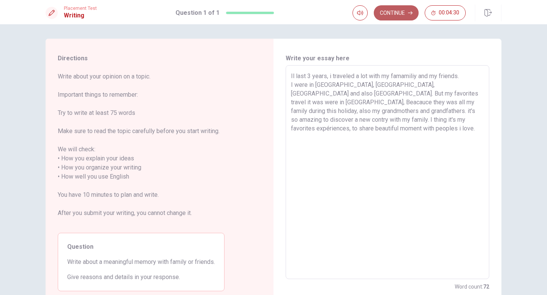
click at [394, 14] on button "Continue" at bounding box center [395, 12] width 45 height 15
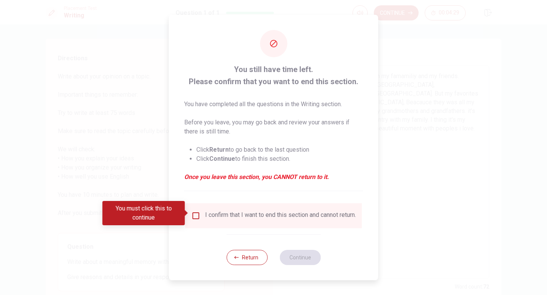
click at [191, 214] on input "You must click this to continue" at bounding box center [195, 215] width 9 height 9
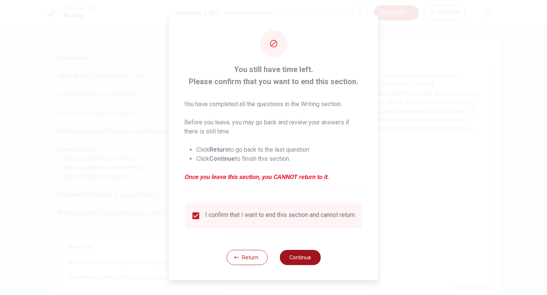
click at [294, 261] on button "Continue" at bounding box center [299, 257] width 41 height 15
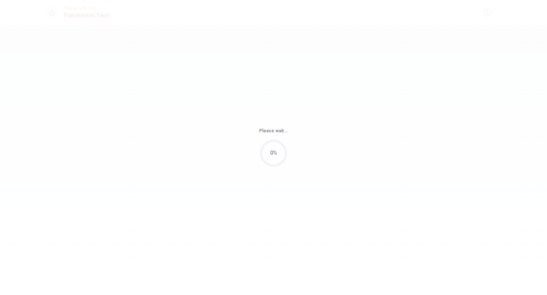
scroll to position [0, 0]
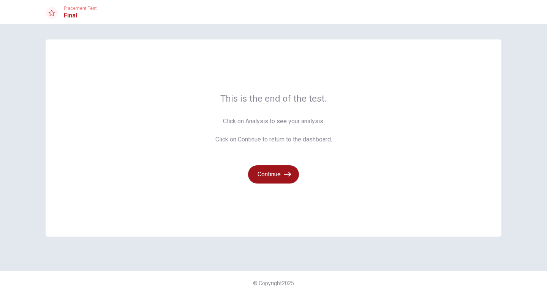
click at [276, 183] on button "Continue" at bounding box center [273, 174] width 51 height 18
